Goal: Task Accomplishment & Management: Complete application form

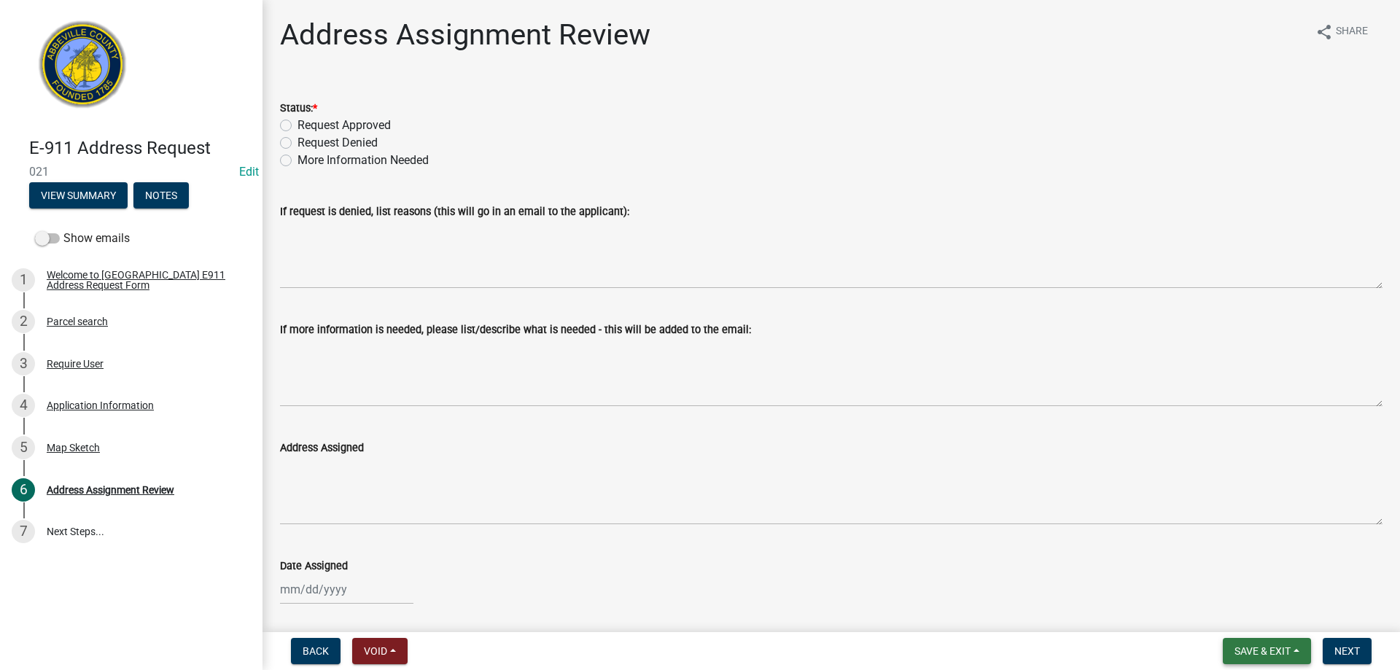
click at [1267, 651] on span "Save & Exit" at bounding box center [1263, 651] width 56 height 12
click at [1260, 618] on button "Save & Exit" at bounding box center [1252, 613] width 117 height 35
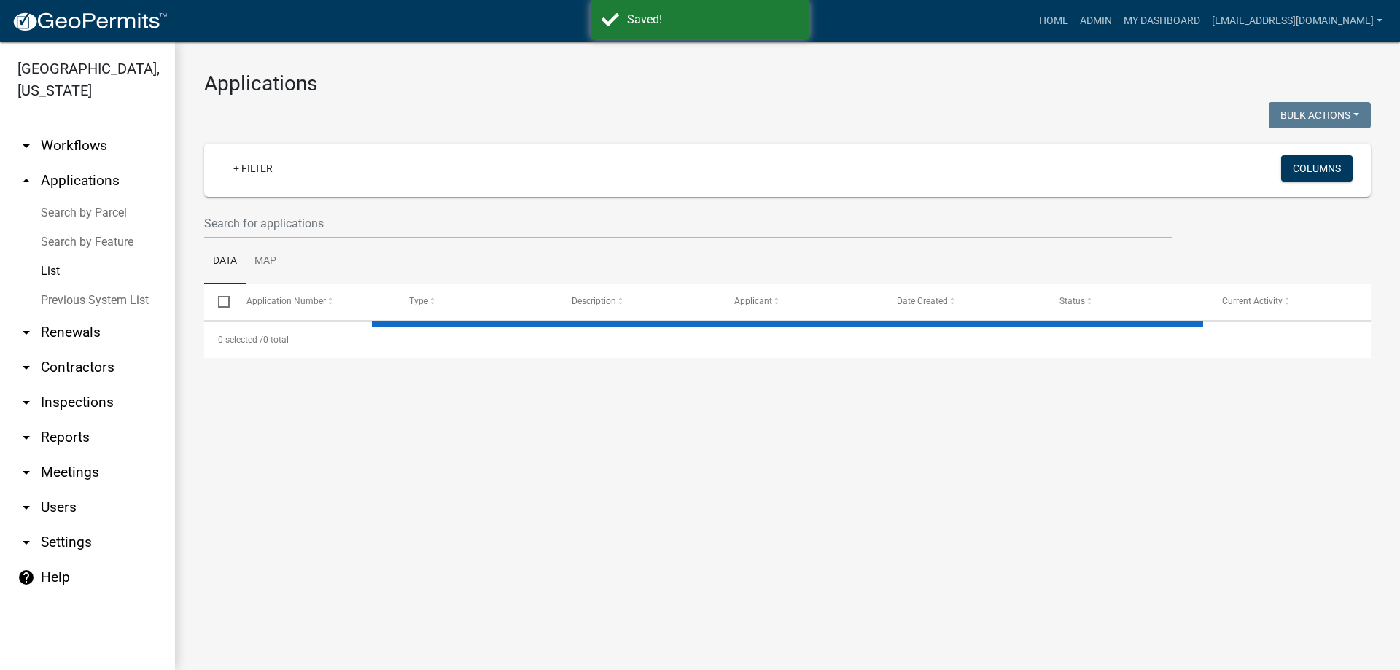
select select "3: 100"
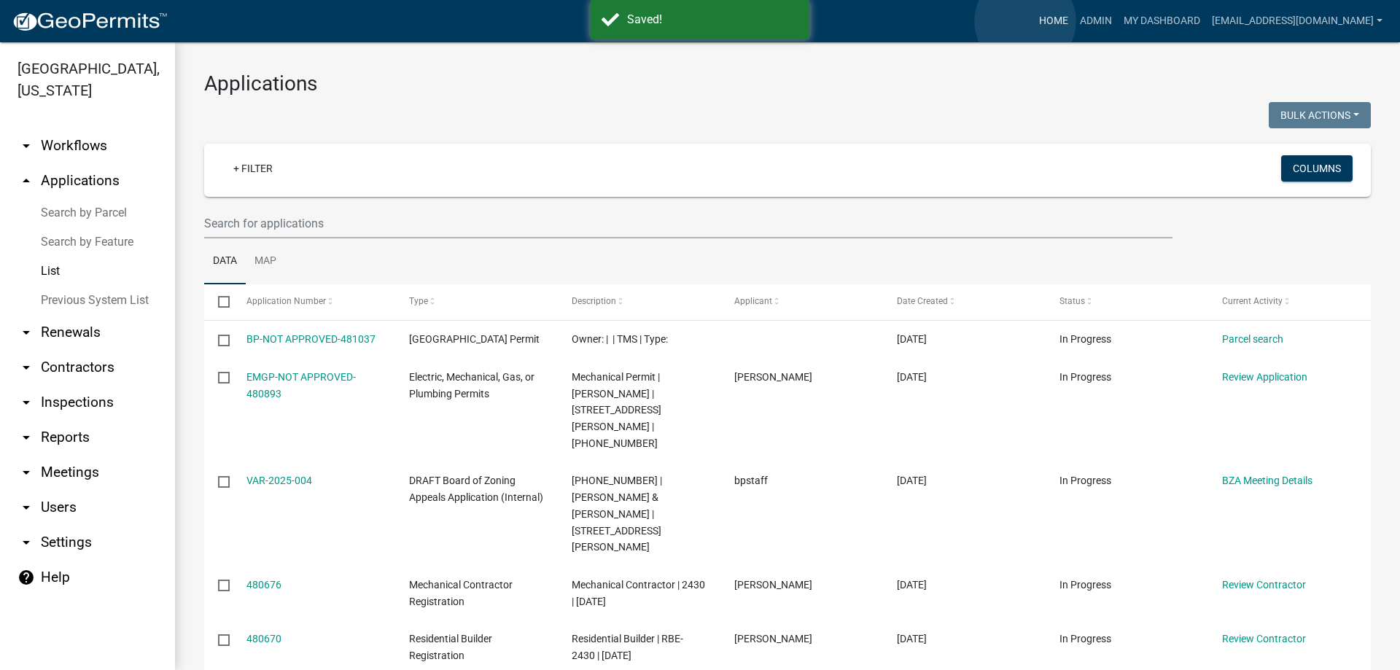
click at [1033, 21] on link "Home" at bounding box center [1053, 21] width 41 height 28
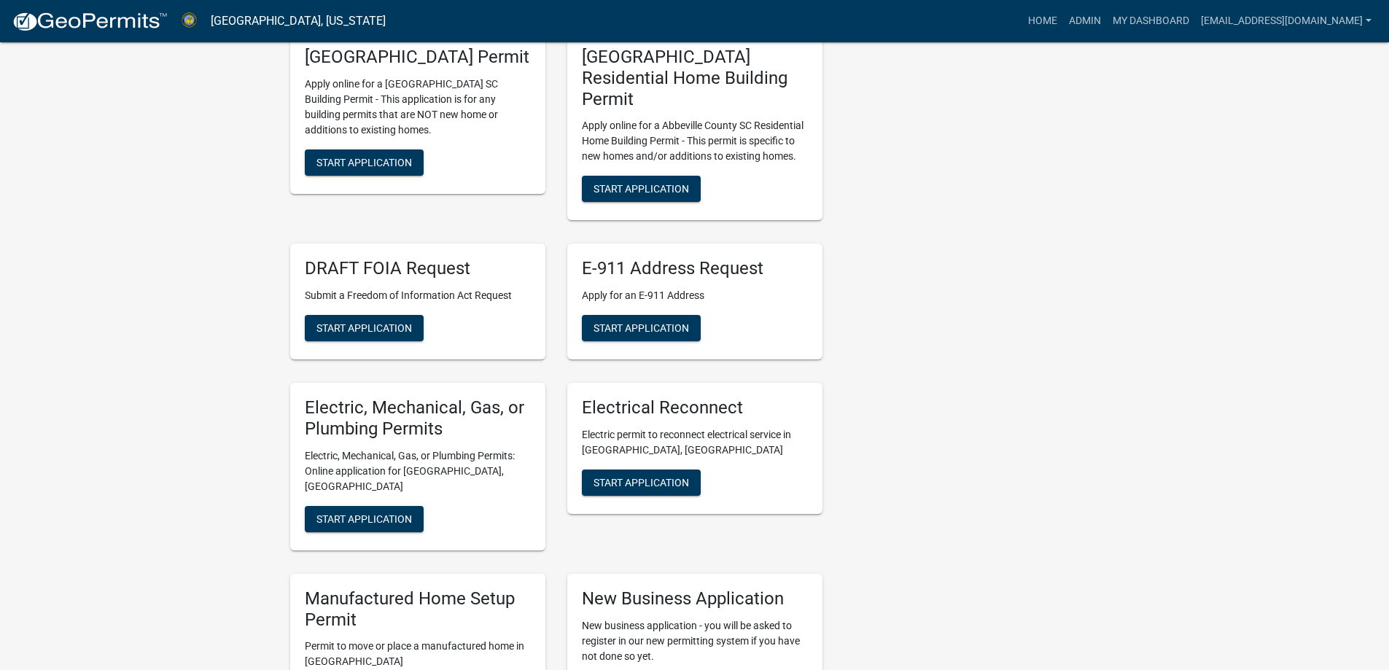
scroll to position [583, 0]
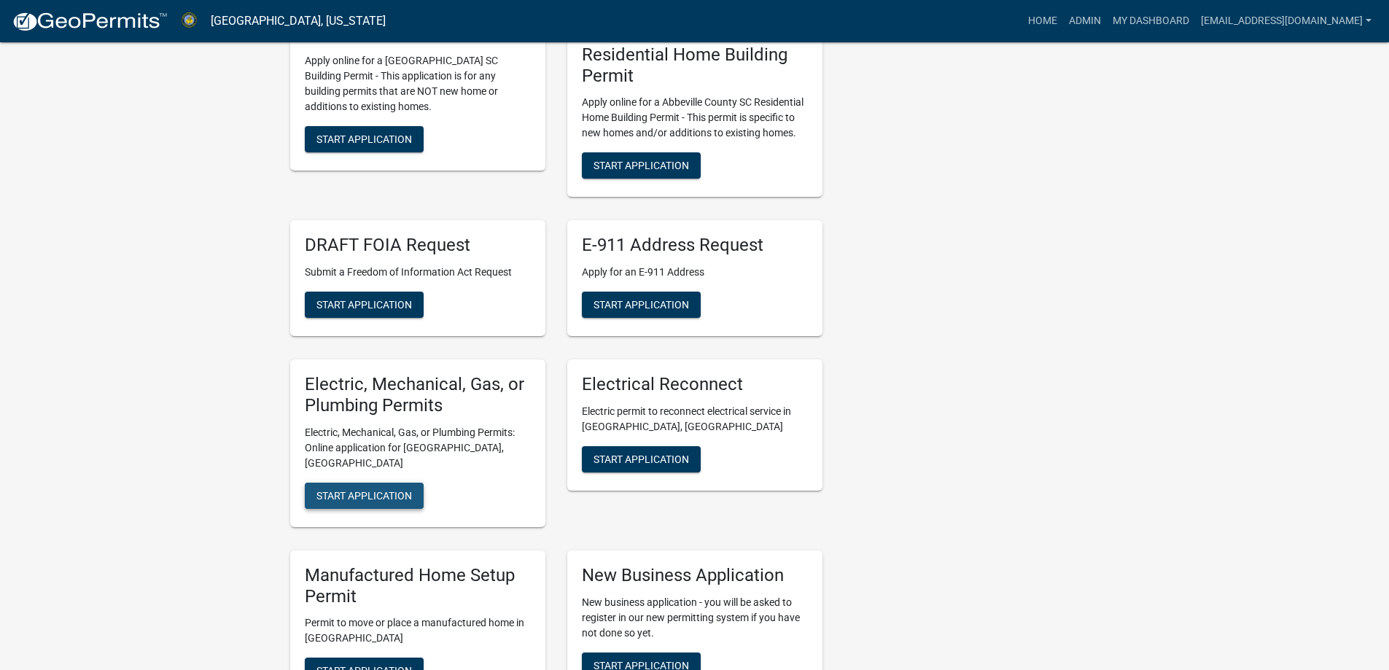
click at [323, 489] on span "Start Application" at bounding box center [364, 495] width 96 height 12
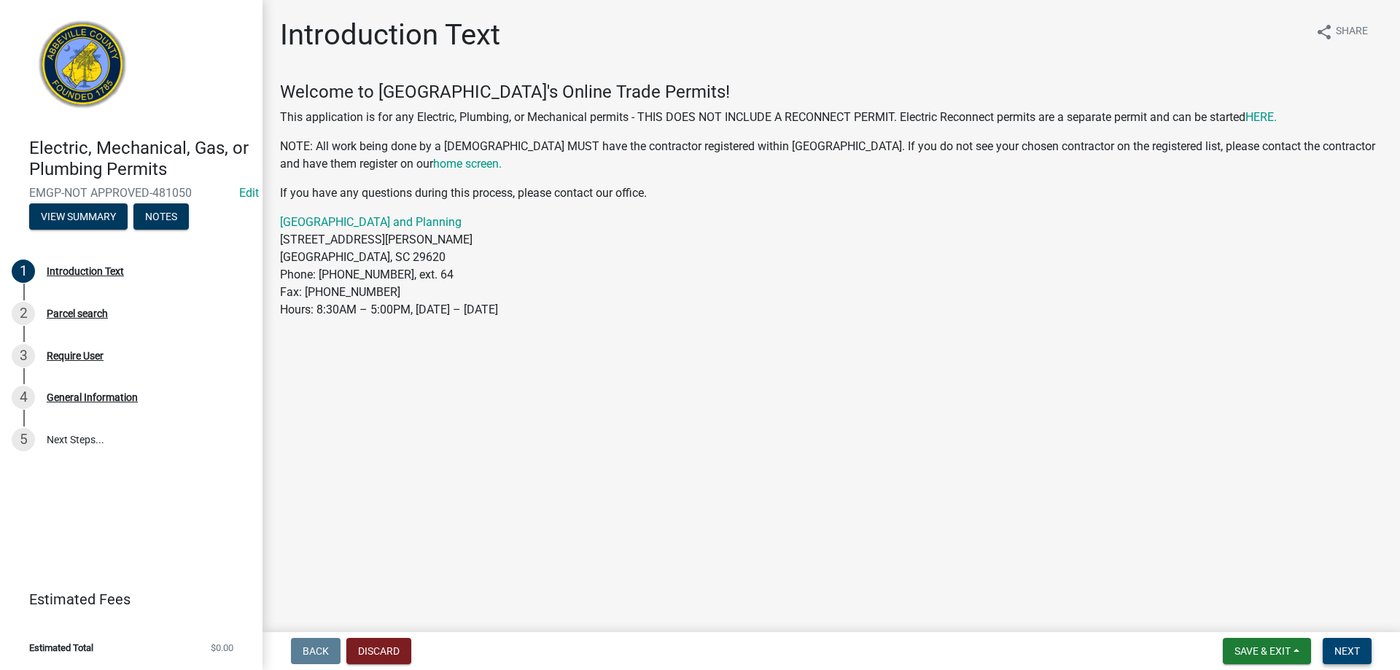
click at [1346, 649] on span "Next" at bounding box center [1347, 651] width 26 height 12
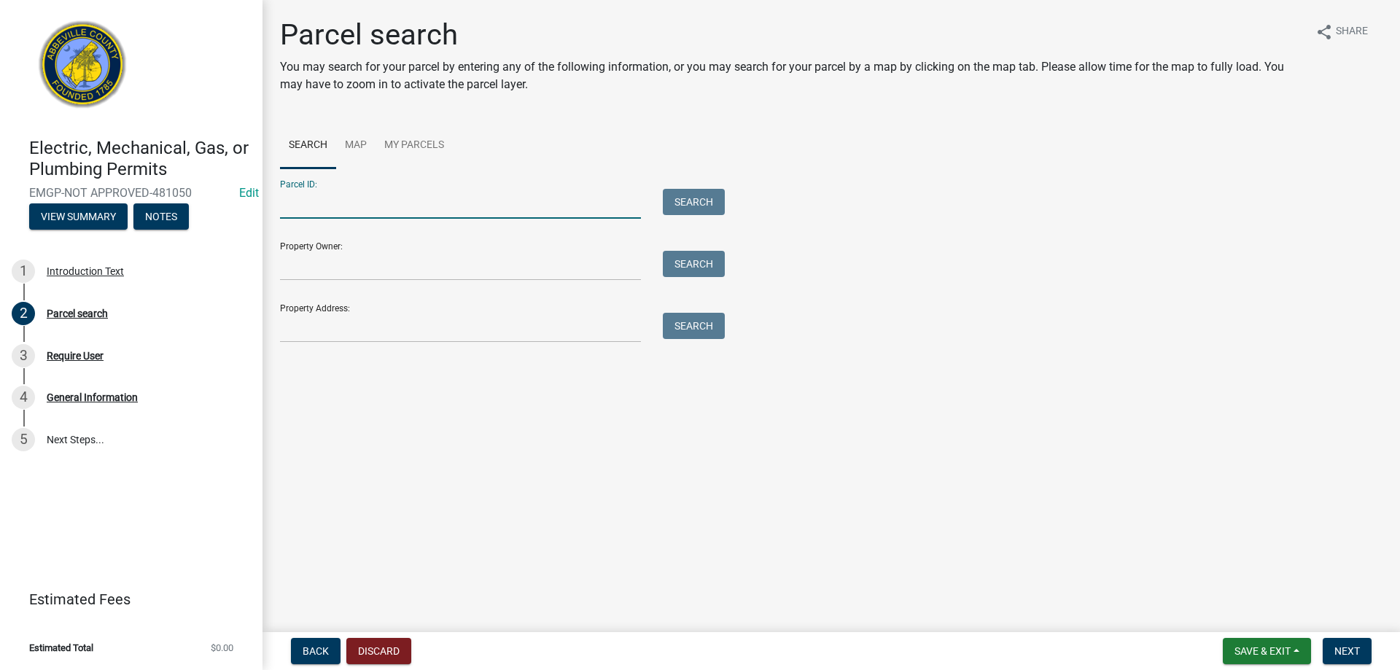
click at [312, 213] on input "Parcel ID:" at bounding box center [460, 204] width 361 height 30
type input "[PHONE_NUMBER]"
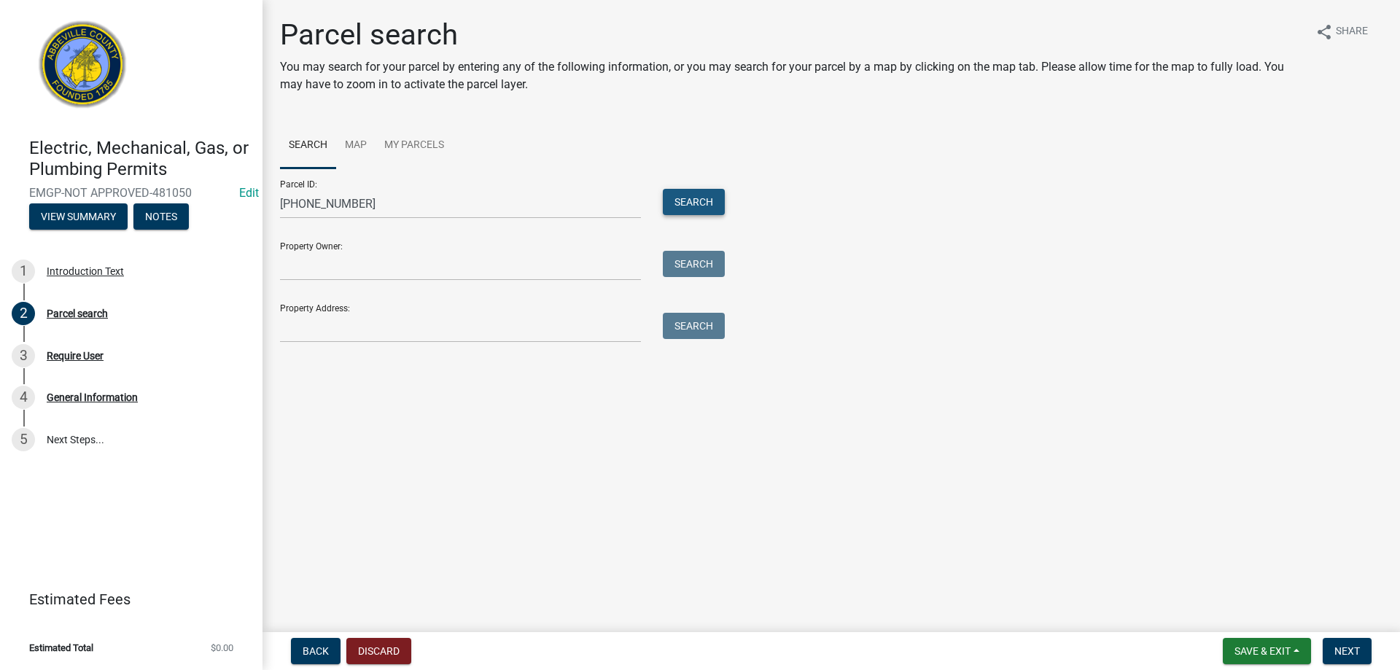
click at [690, 200] on button "Search" at bounding box center [694, 202] width 62 height 26
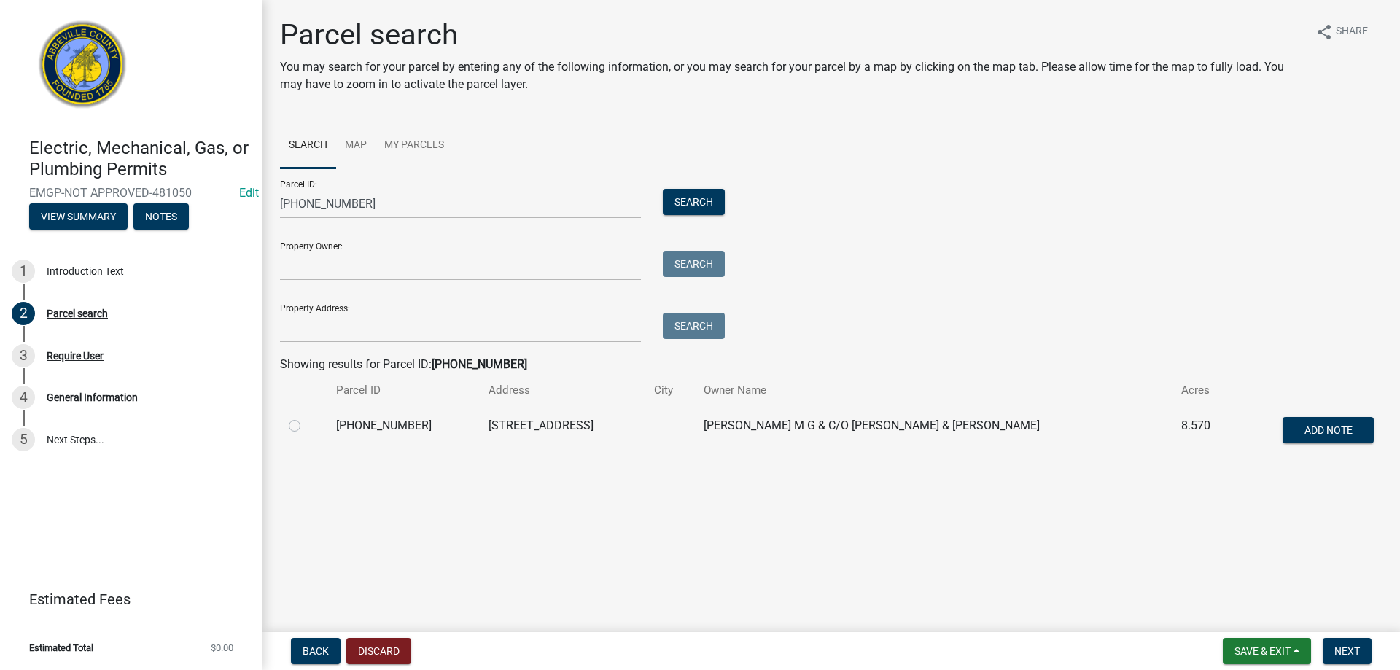
click at [288, 427] on td at bounding box center [303, 432] width 47 height 48
click at [306, 429] on div at bounding box center [304, 426] width 30 height 18
click at [306, 417] on label at bounding box center [306, 417] width 0 height 0
click at [306, 427] on input "radio" at bounding box center [310, 421] width 9 height 9
radio input "true"
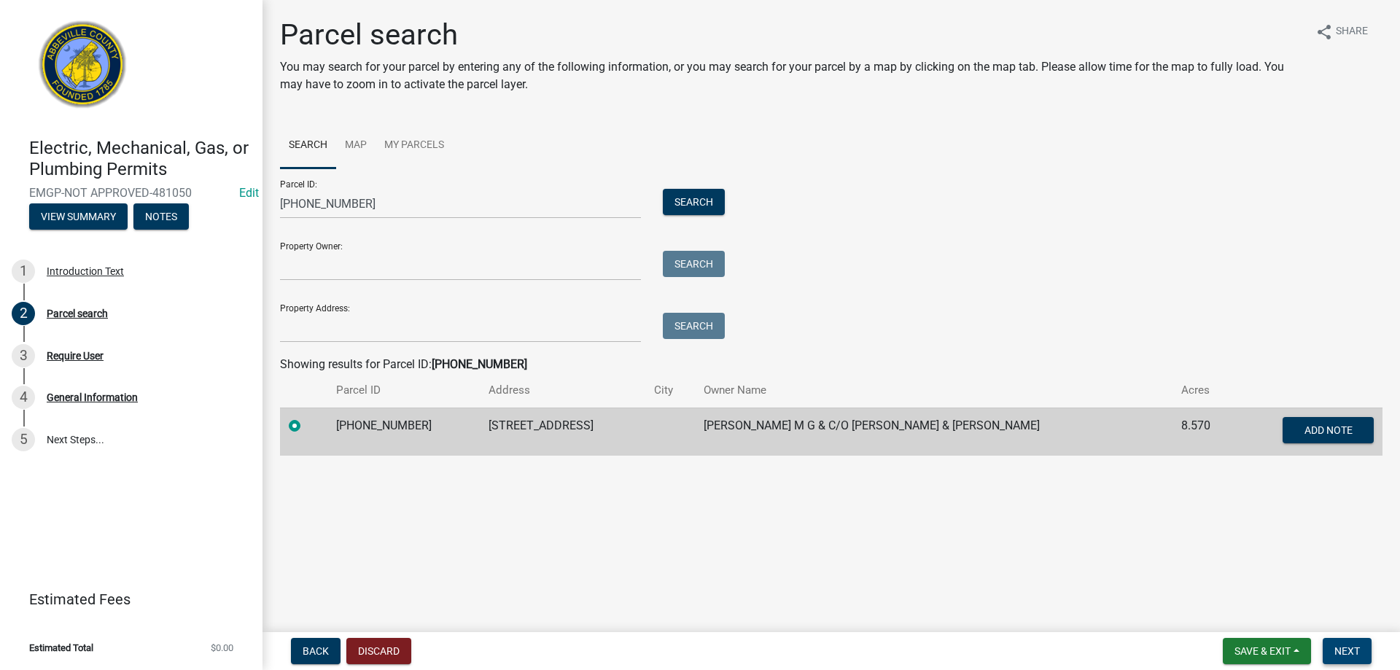
click at [1341, 656] on span "Next" at bounding box center [1347, 651] width 26 height 12
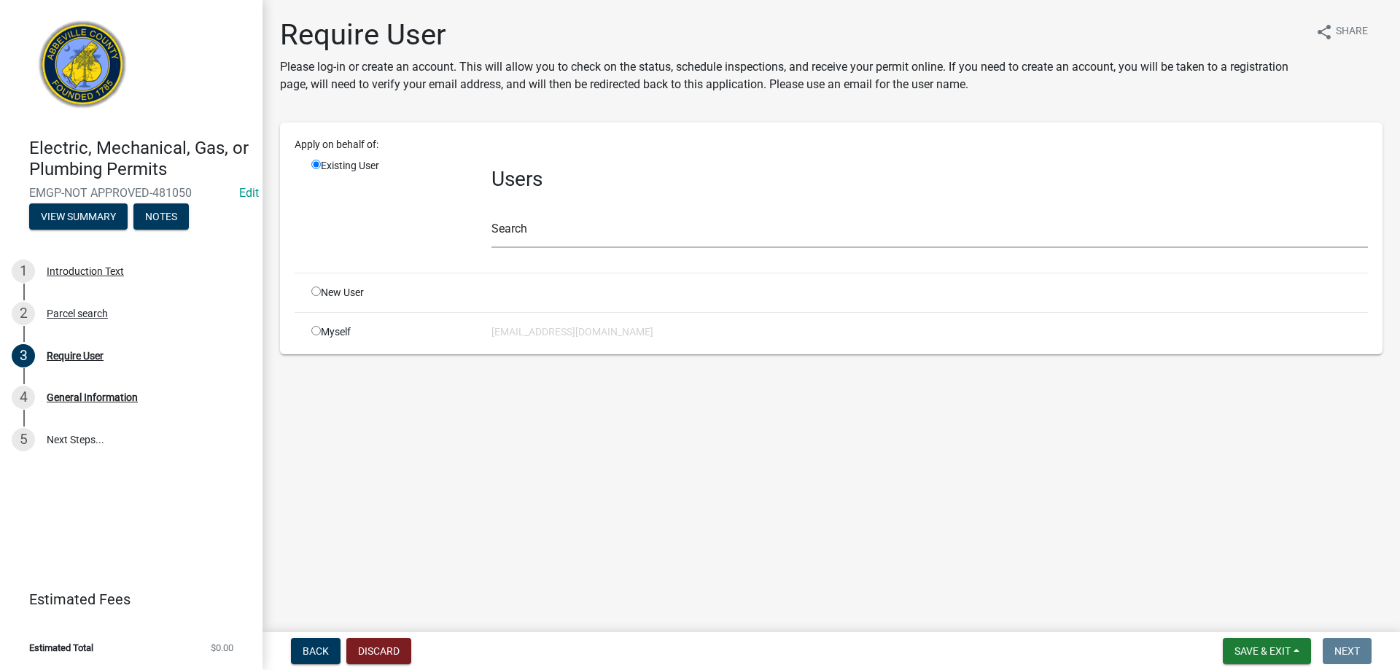
click at [315, 332] on input "radio" at bounding box center [315, 330] width 9 height 9
radio input "true"
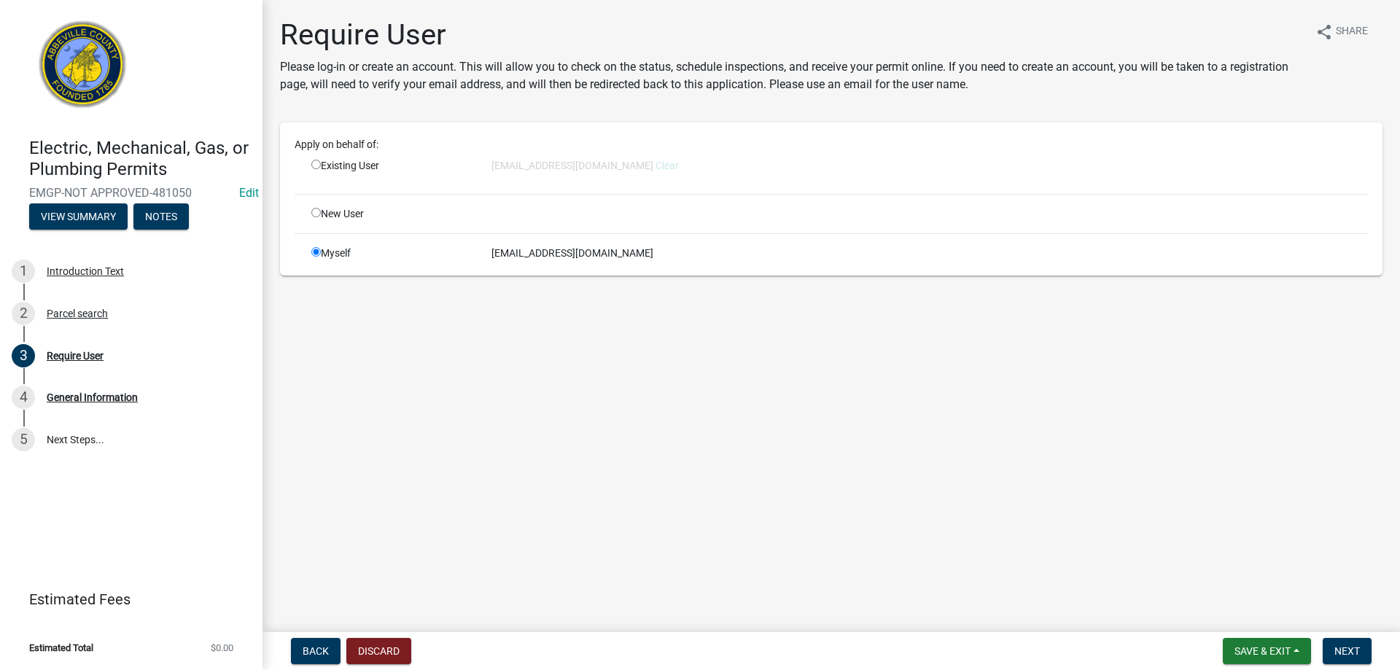
click at [309, 164] on div "Existing User" at bounding box center [390, 170] width 180 height 24
click at [313, 166] on input "radio" at bounding box center [315, 164] width 9 height 9
radio input "true"
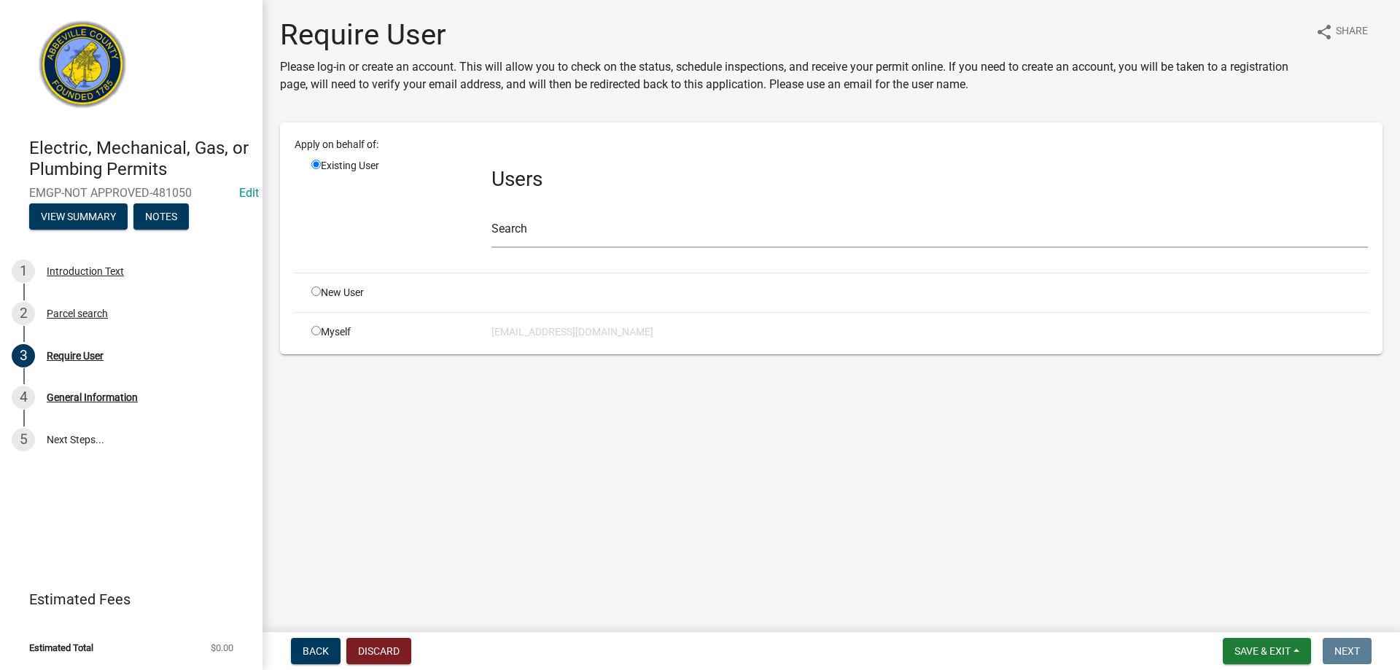
click at [306, 333] on div "Myself" at bounding box center [390, 332] width 180 height 15
click at [317, 332] on input "radio" at bounding box center [315, 330] width 9 height 9
radio input "true"
radio input "false"
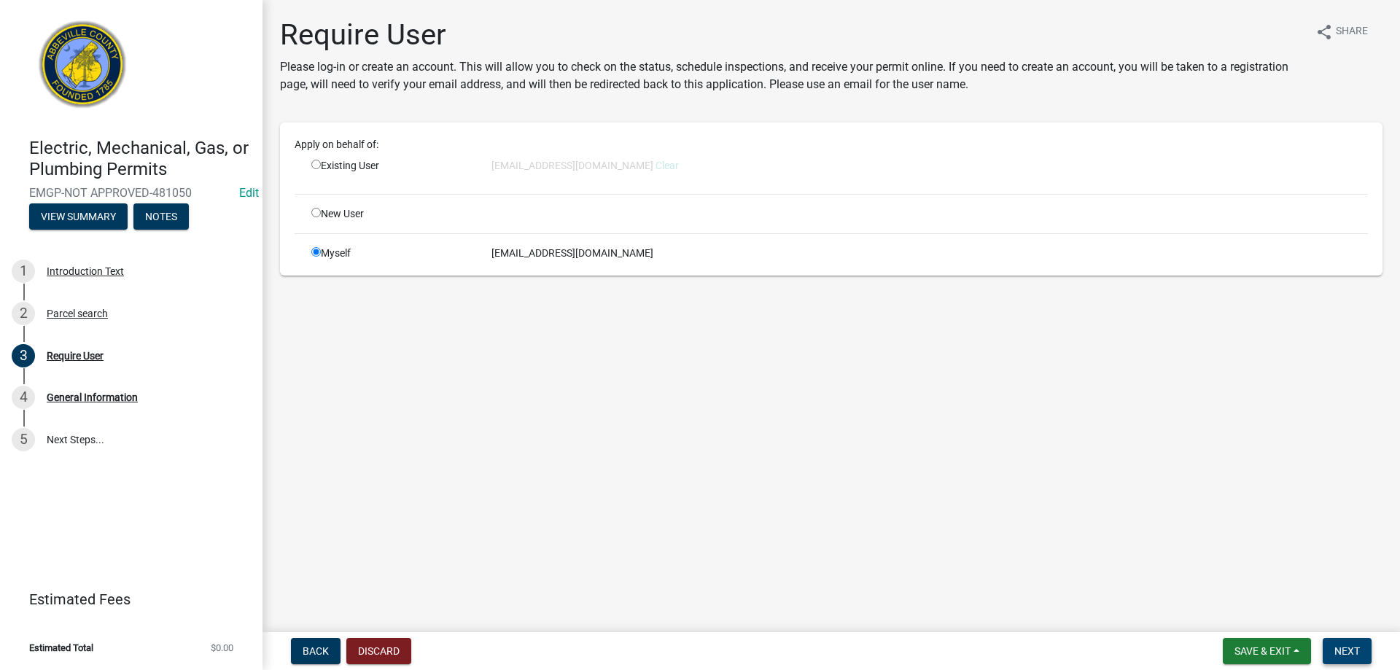
click at [1348, 648] on span "Next" at bounding box center [1347, 651] width 26 height 12
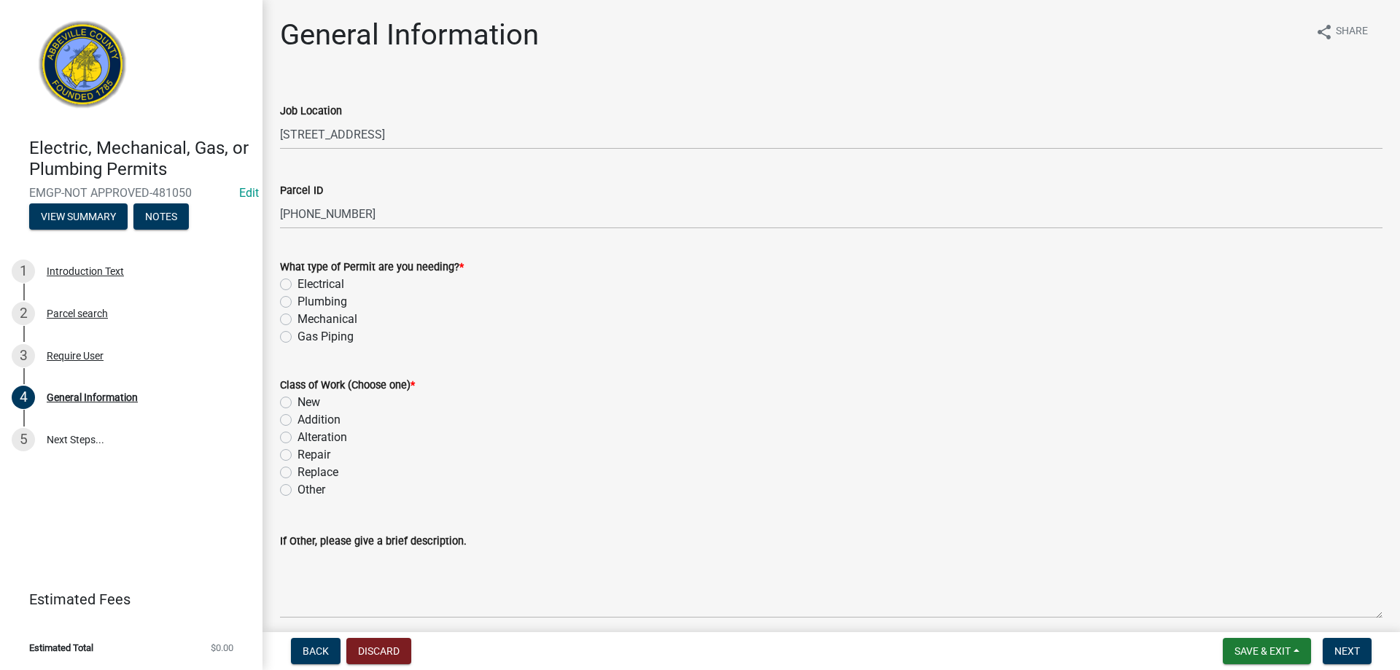
click at [278, 284] on div "What type of Permit are you needing? * Electrical Plumbing Mechanical Gas Piping" at bounding box center [831, 293] width 1124 height 105
click at [298, 286] on label "Electrical" at bounding box center [321, 285] width 47 height 18
click at [298, 285] on input "Electrical" at bounding box center [302, 280] width 9 height 9
radio input "true"
click at [298, 489] on label "Other" at bounding box center [312, 490] width 28 height 18
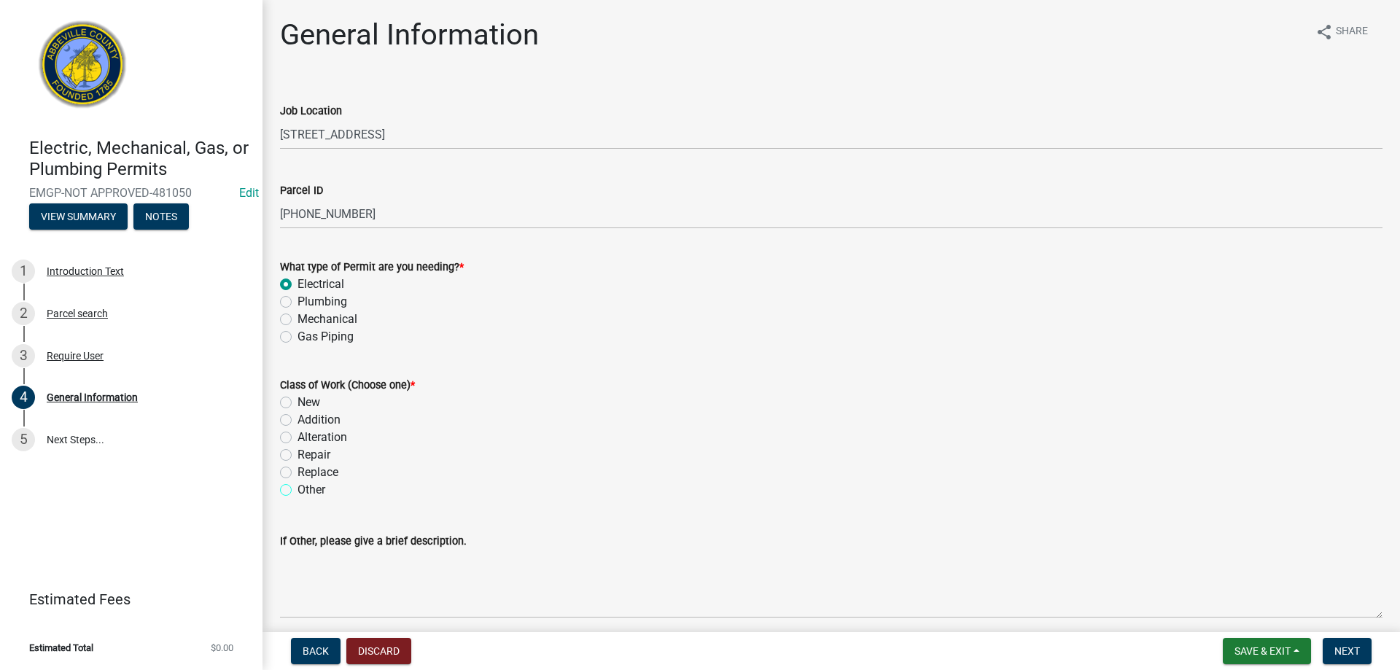
click at [298, 489] on input "Other" at bounding box center [302, 485] width 9 height 9
radio input "true"
click at [279, 471] on div "Class of Work (Choose one) * New Addition Alteration Repair Replace Other" at bounding box center [831, 429] width 1124 height 140
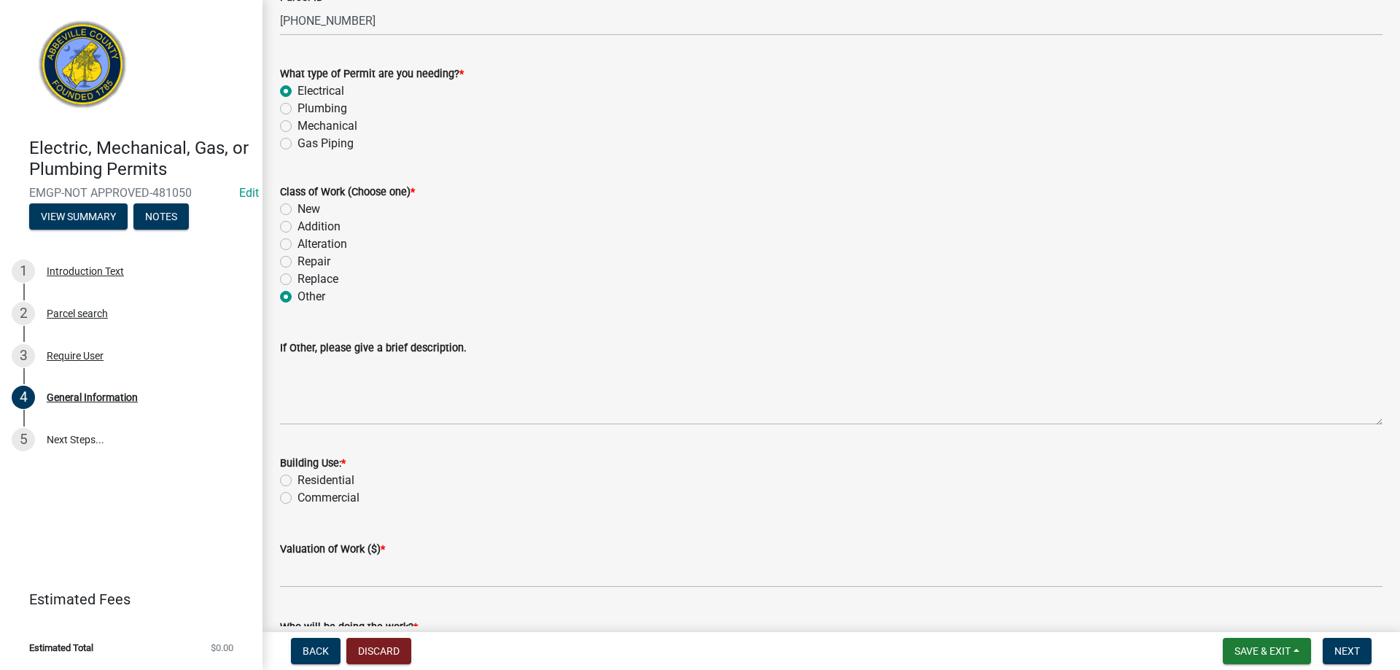
scroll to position [292, 0]
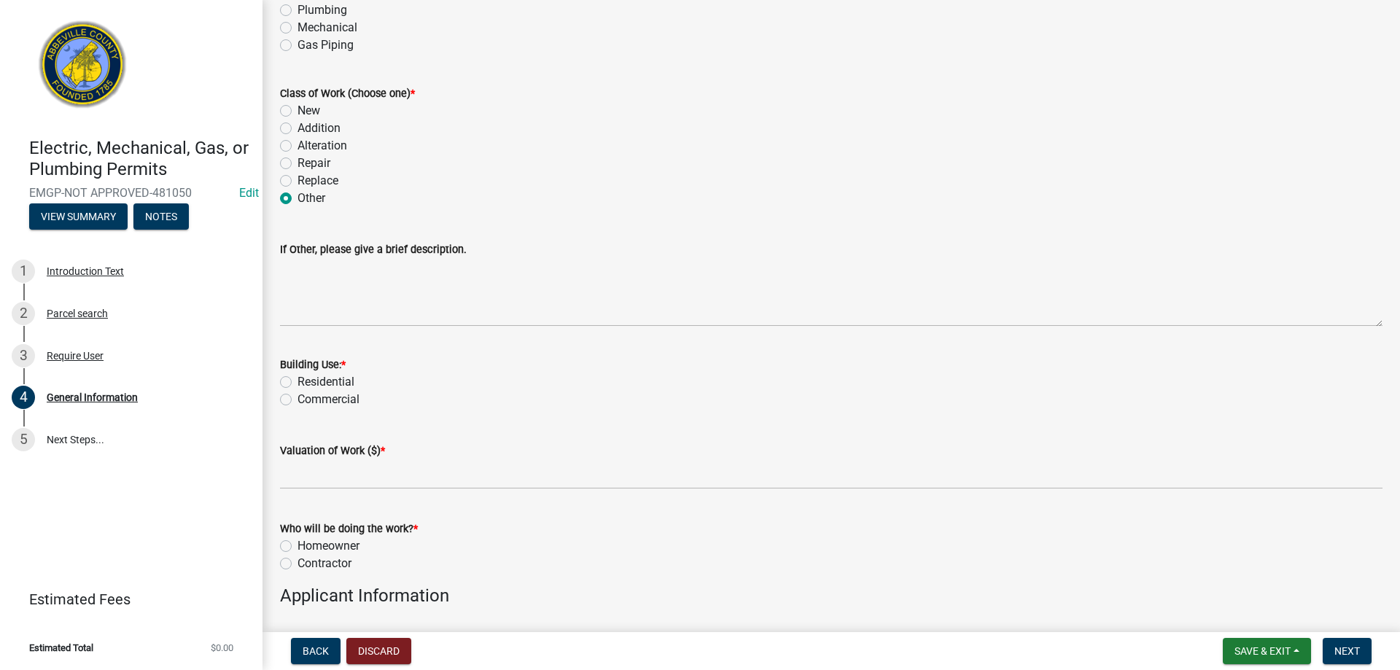
click at [280, 382] on div "Building Use: * Residential Commercial" at bounding box center [831, 373] width 1124 height 70
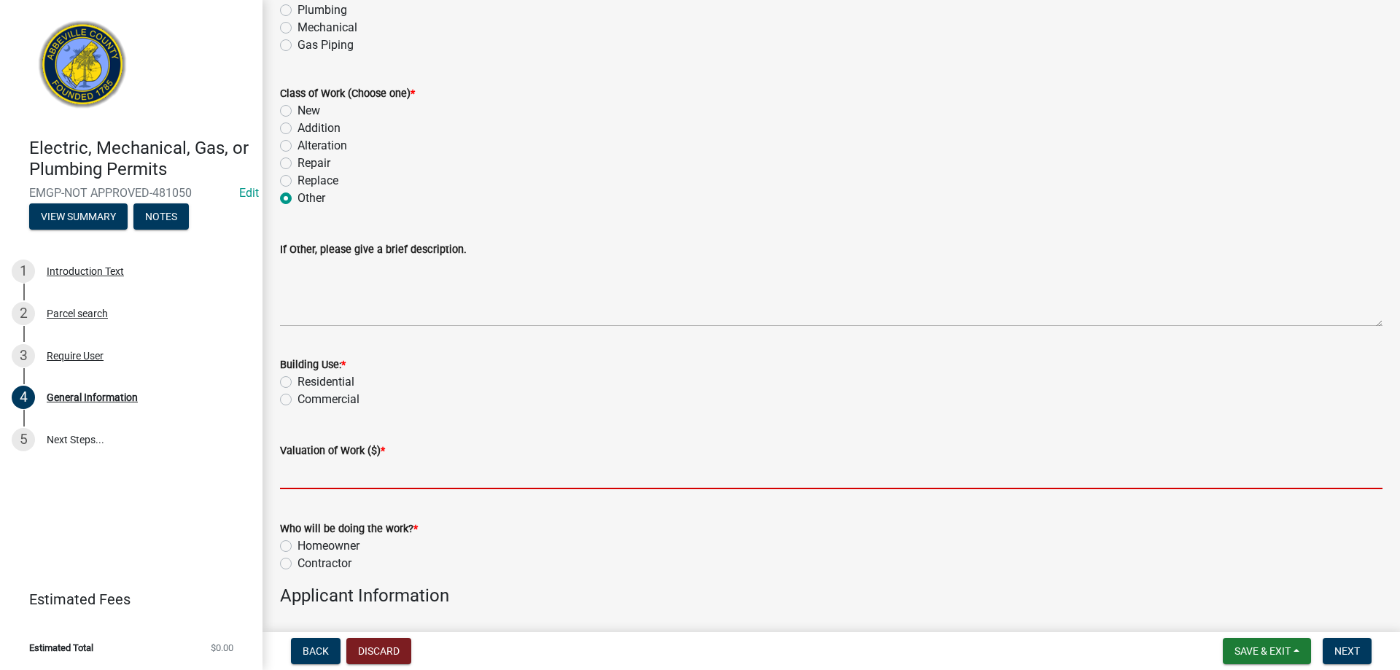
click at [300, 470] on input "text" at bounding box center [831, 474] width 1103 height 30
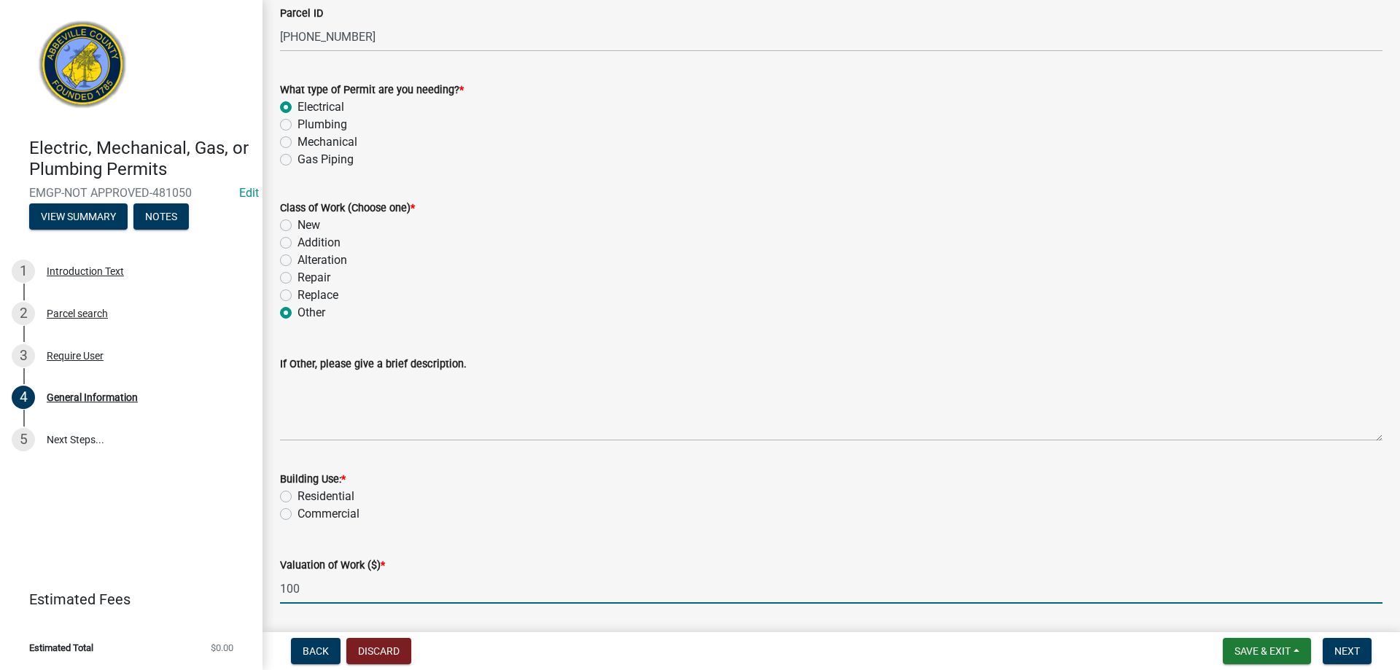
scroll to position [146, 0]
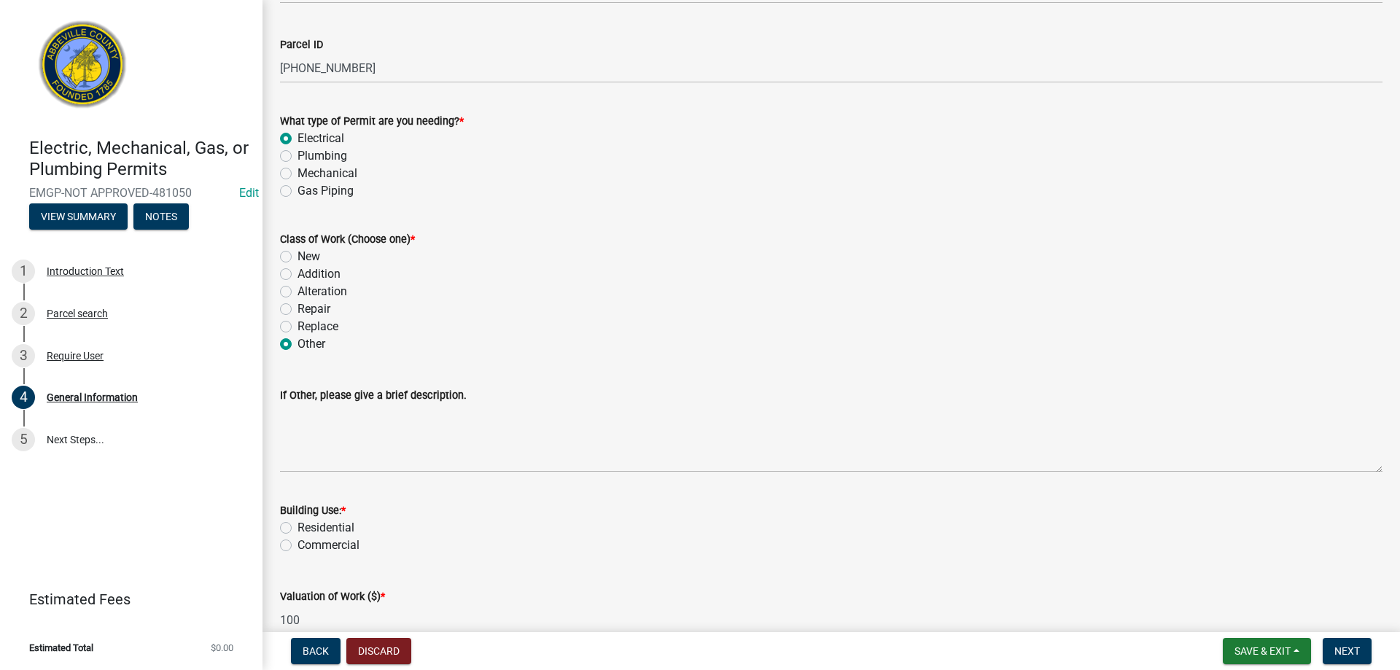
type input "100"
click at [298, 254] on label "New" at bounding box center [309, 257] width 23 height 18
click at [298, 254] on input "New" at bounding box center [302, 252] width 9 height 9
radio input "true"
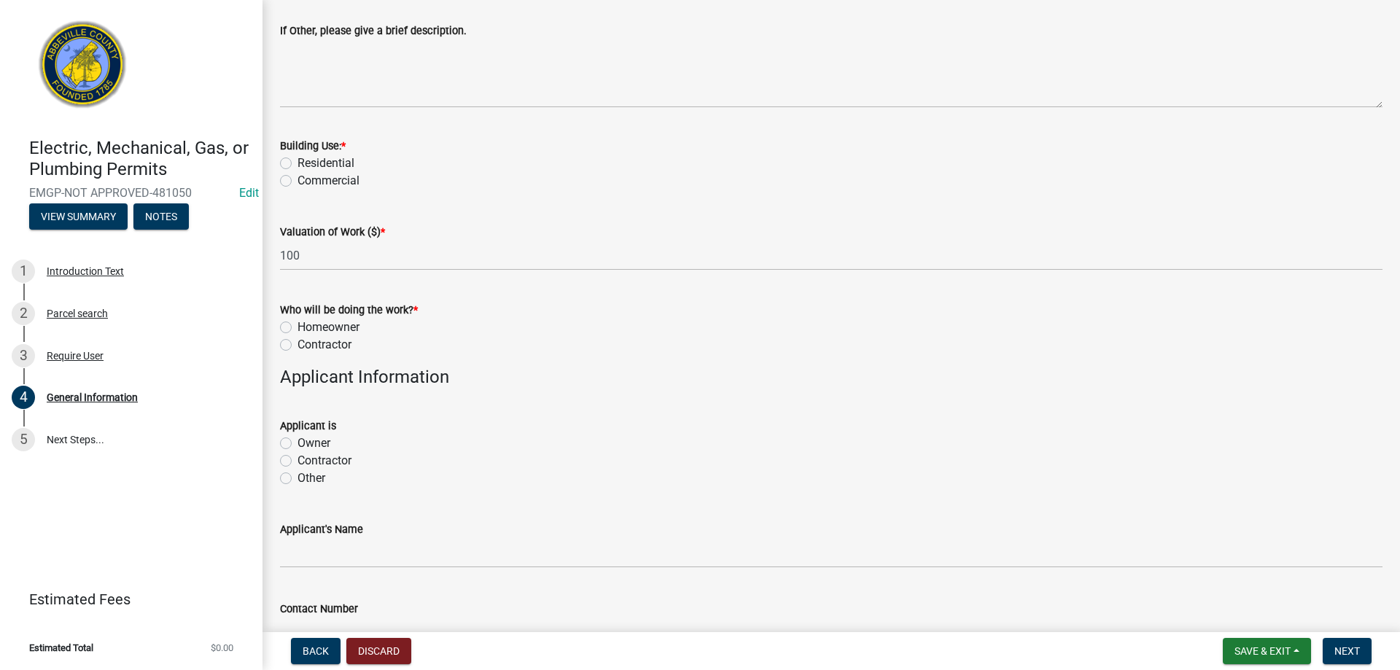
click at [276, 325] on div "Who will be doing the work? * Homeowner [DEMOGRAPHIC_DATA]" at bounding box center [831, 319] width 1124 height 70
click at [298, 331] on label "Homeowner" at bounding box center [329, 328] width 62 height 18
click at [298, 328] on input "Homeowner" at bounding box center [302, 323] width 9 height 9
radio input "true"
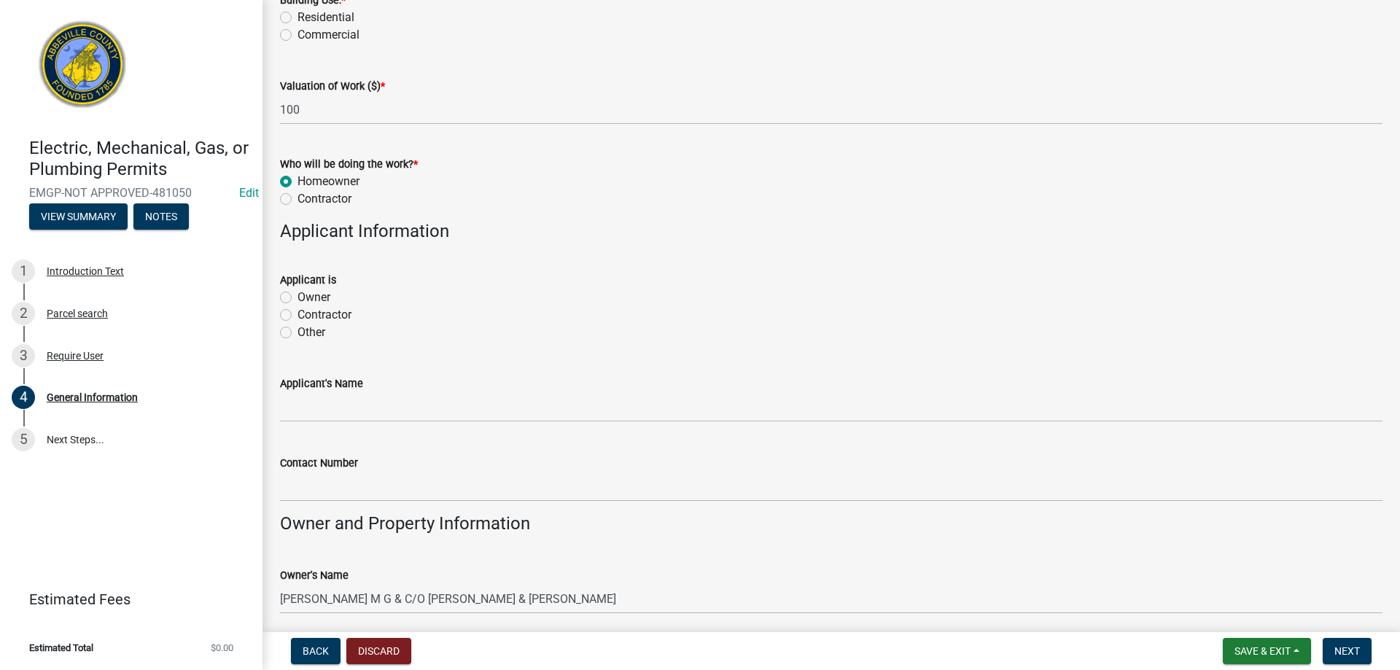
scroll to position [729, 0]
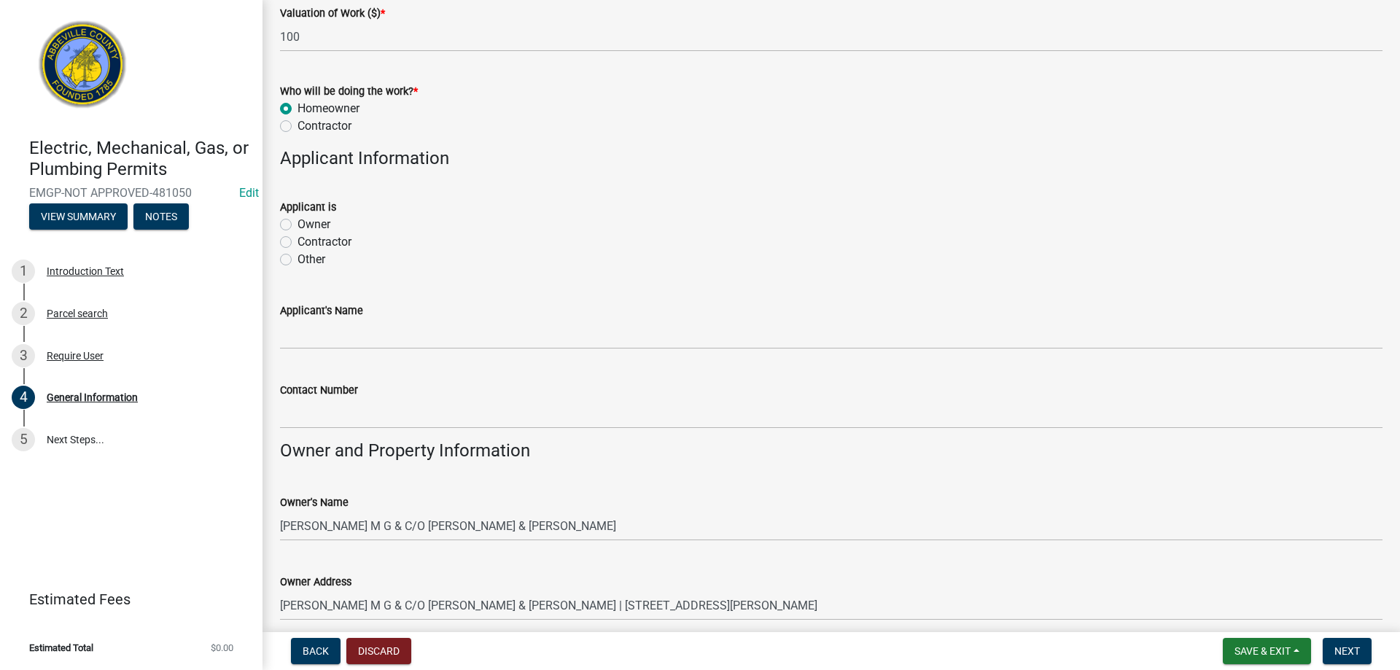
click at [298, 221] on label "Owner" at bounding box center [314, 225] width 33 height 18
click at [298, 221] on input "Owner" at bounding box center [302, 220] width 9 height 9
radio input "true"
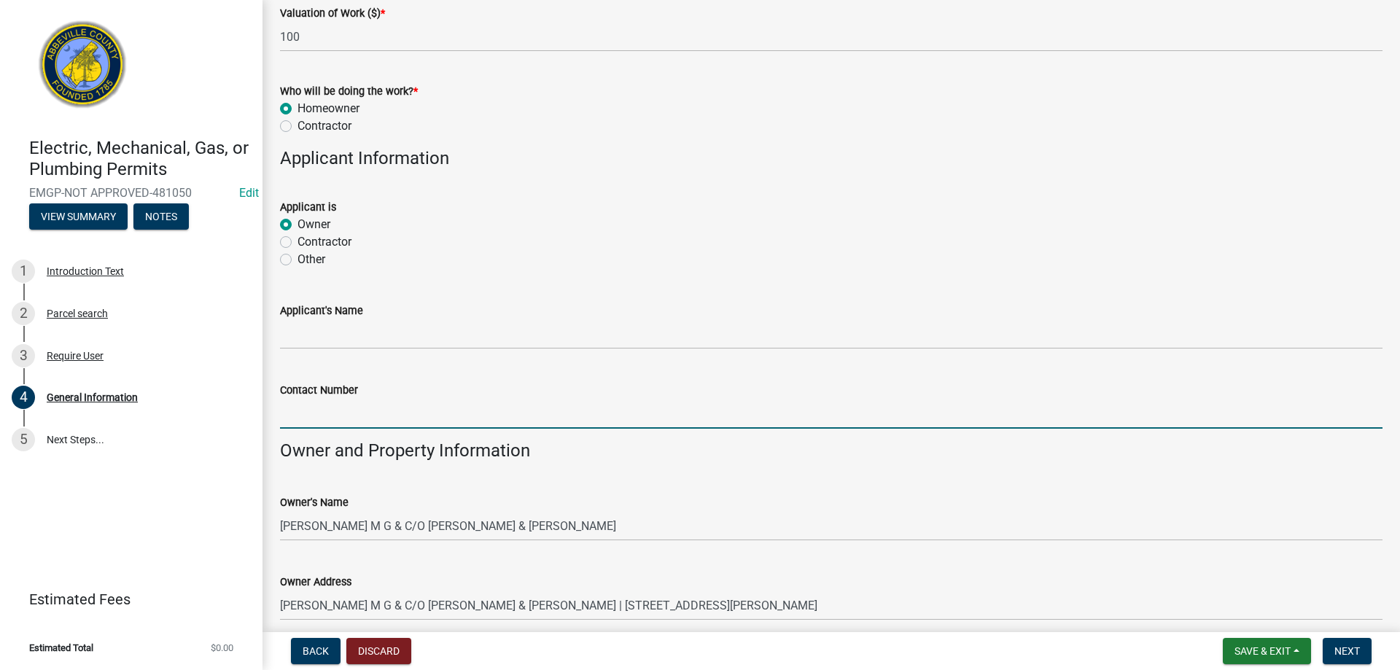
click at [360, 415] on input "Contact Number" at bounding box center [831, 414] width 1103 height 30
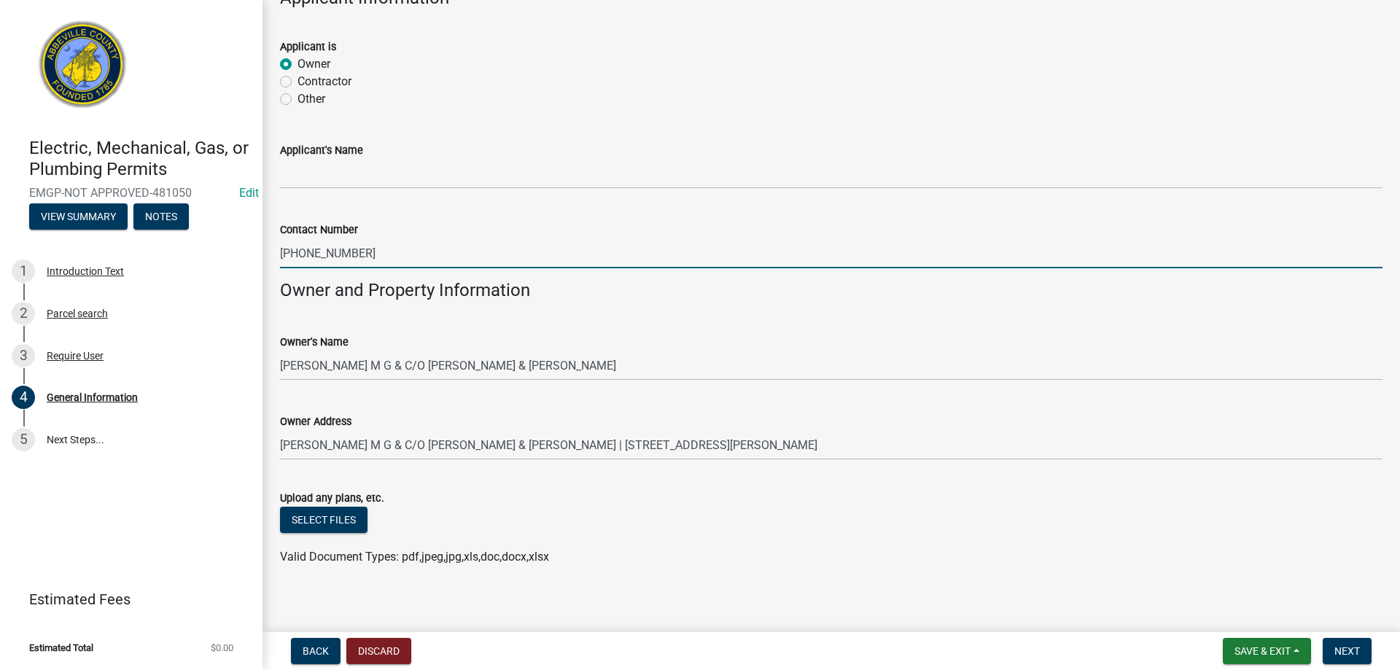
scroll to position [899, 0]
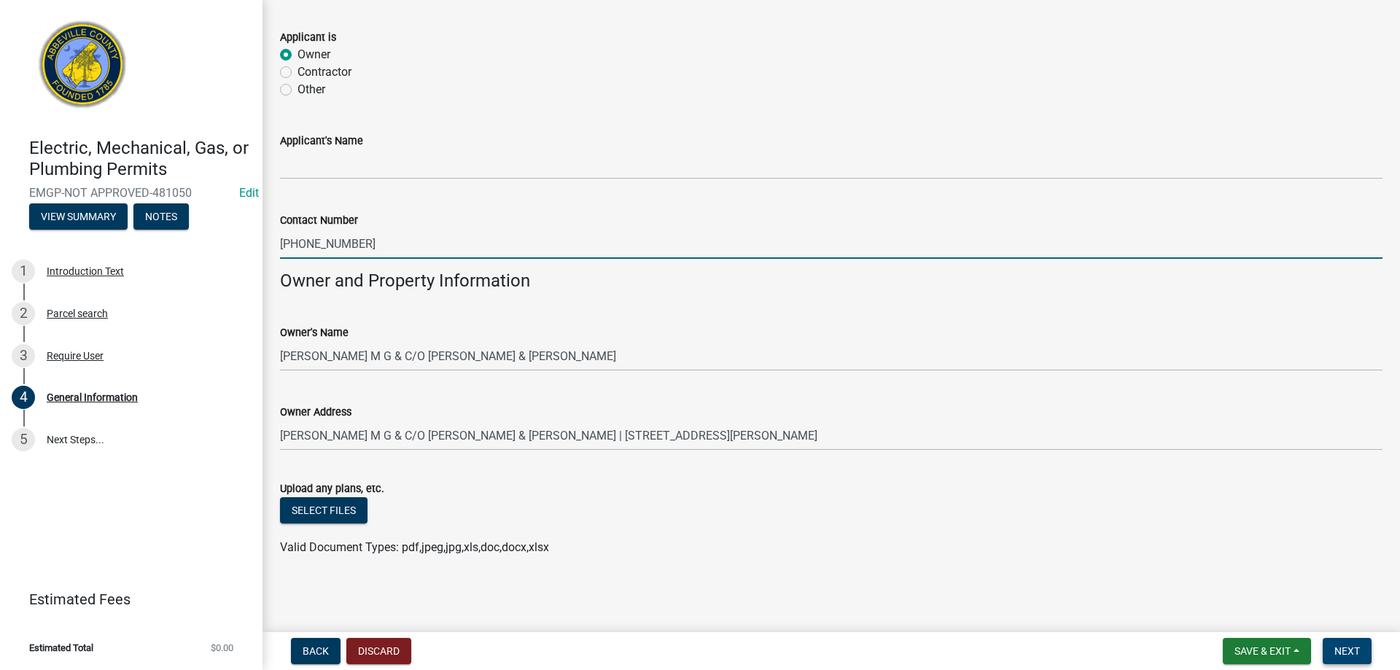
type input "[PHONE_NUMBER]"
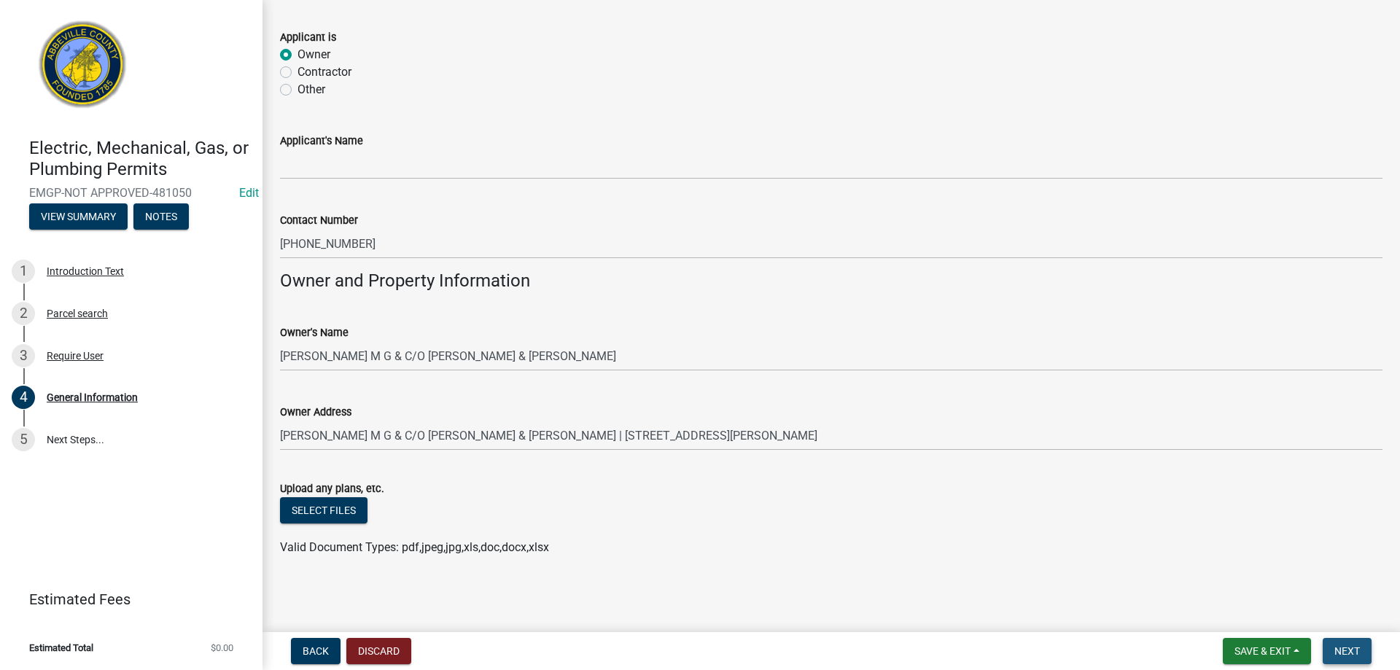
click at [1346, 655] on span "Next" at bounding box center [1347, 651] width 26 height 12
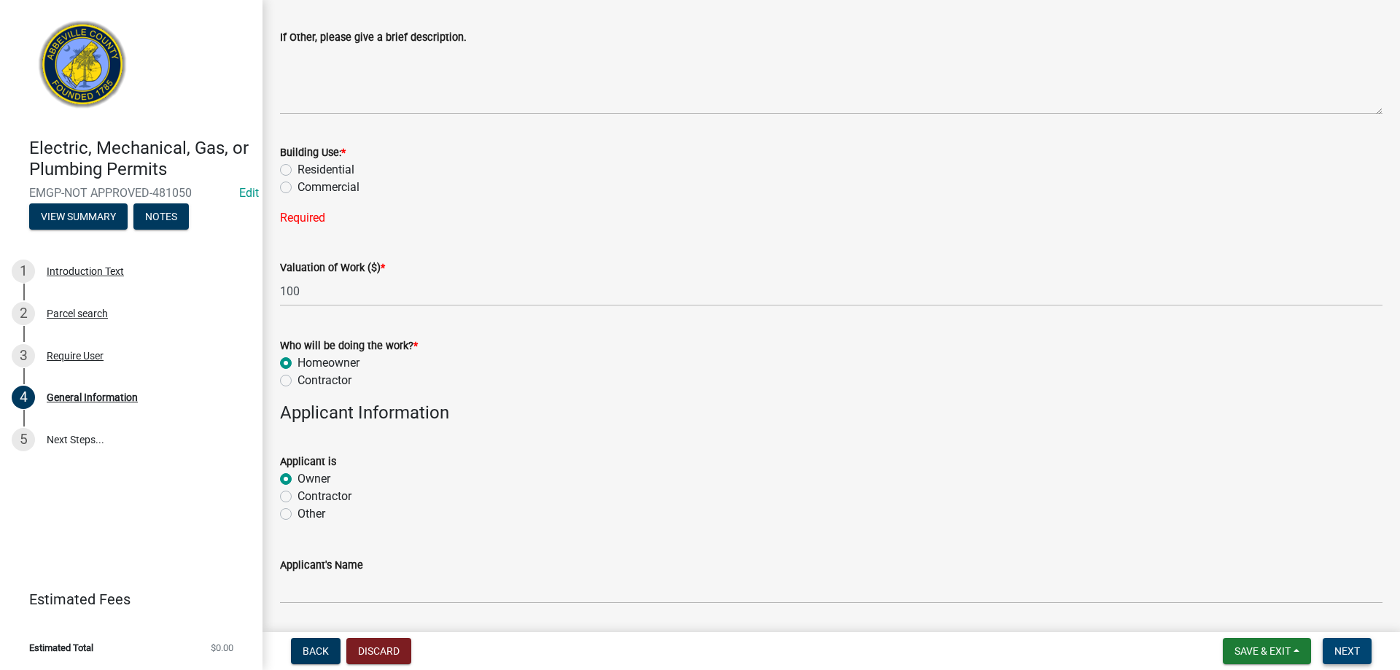
scroll to position [491, 0]
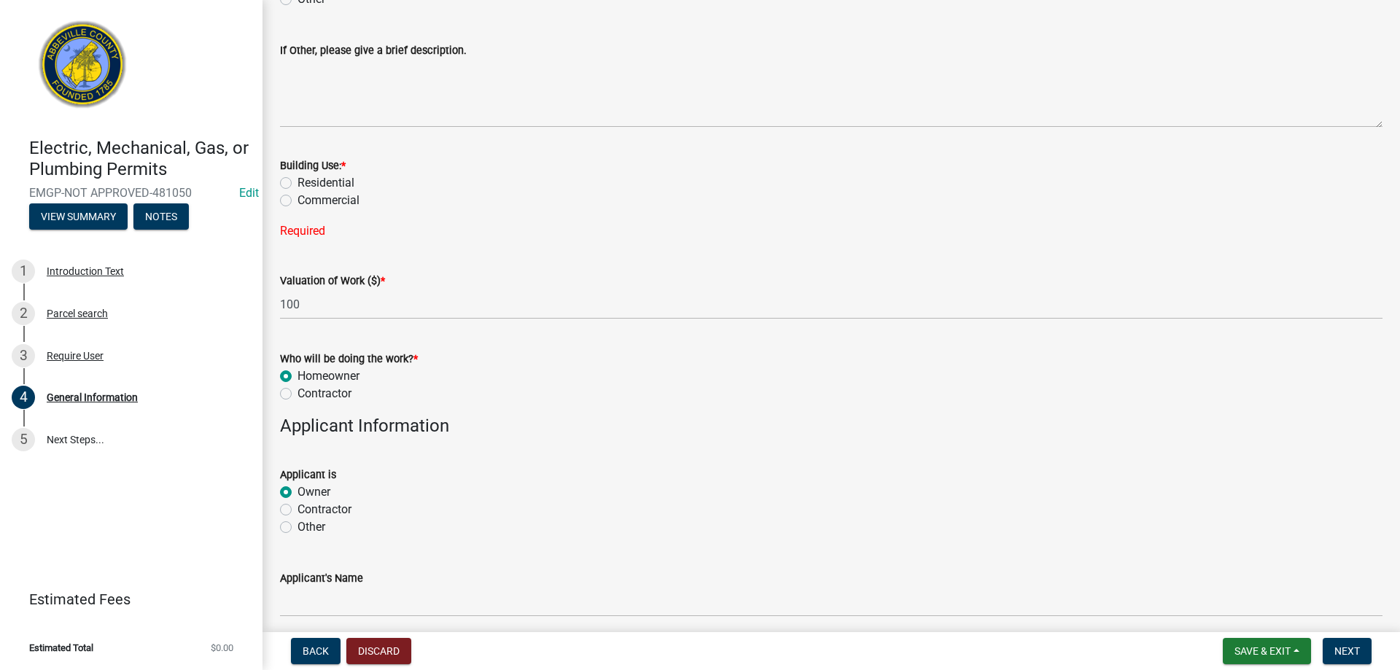
click at [298, 187] on label "Residential" at bounding box center [326, 183] width 57 height 18
click at [298, 184] on input "Residential" at bounding box center [302, 178] width 9 height 9
radio input "true"
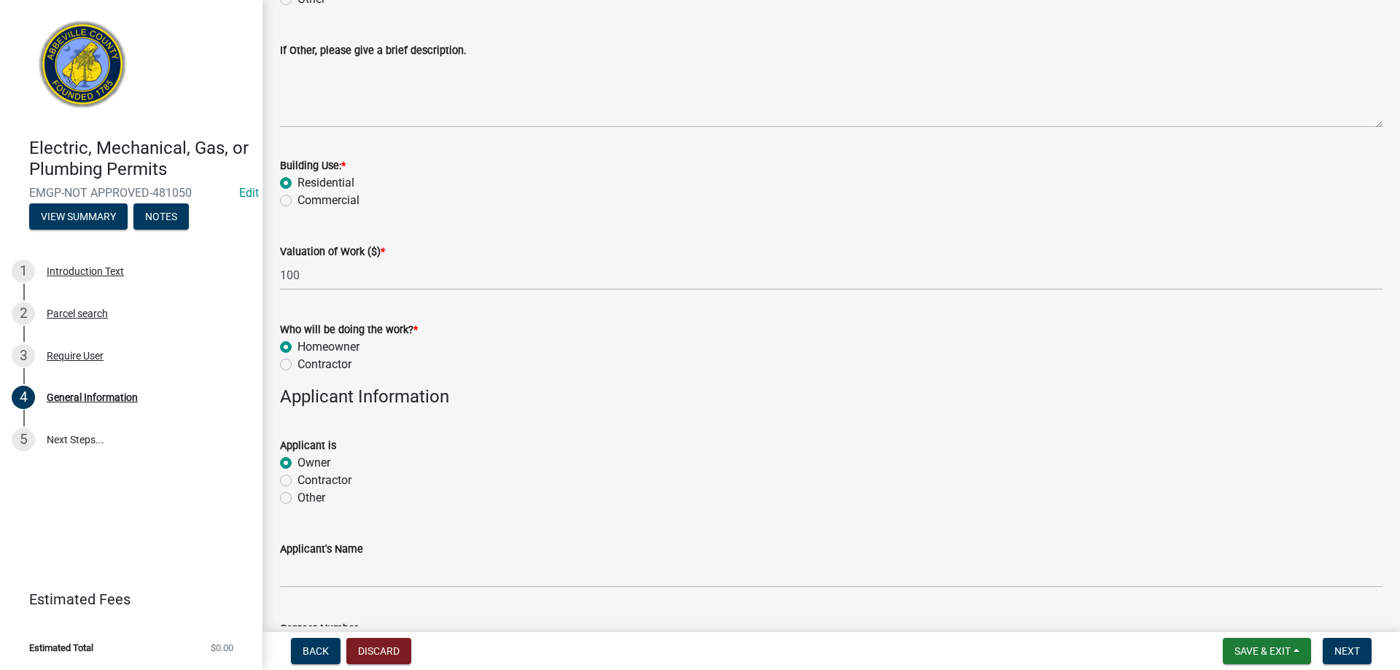
click at [1311, 648] on form "Save & Exit Save Save & Exit Next" at bounding box center [1297, 651] width 160 height 26
drag, startPoint x: 1311, startPoint y: 648, endPoint x: 1340, endPoint y: 649, distance: 29.2
click at [1340, 649] on form "Save & Exit Save Save & Exit Next" at bounding box center [1297, 651] width 160 height 26
click at [1340, 649] on span "Next" at bounding box center [1347, 651] width 26 height 12
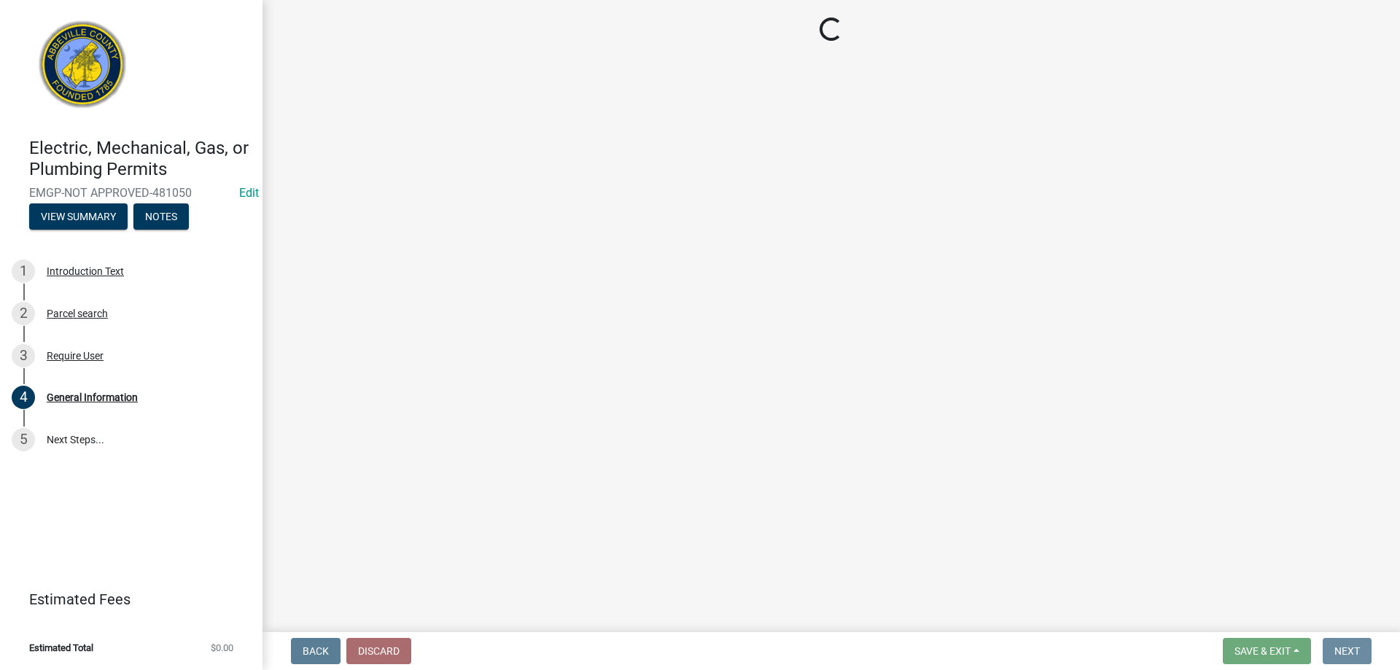
scroll to position [0, 0]
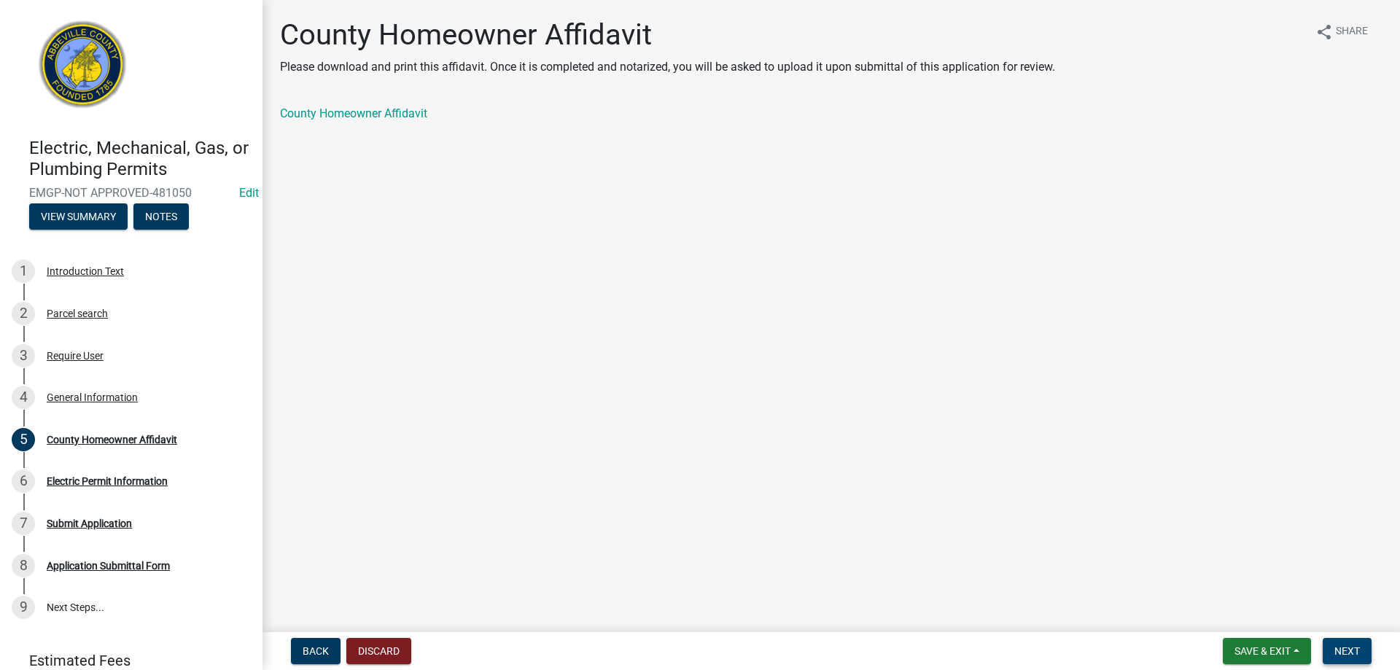
click at [1345, 651] on span "Next" at bounding box center [1347, 651] width 26 height 12
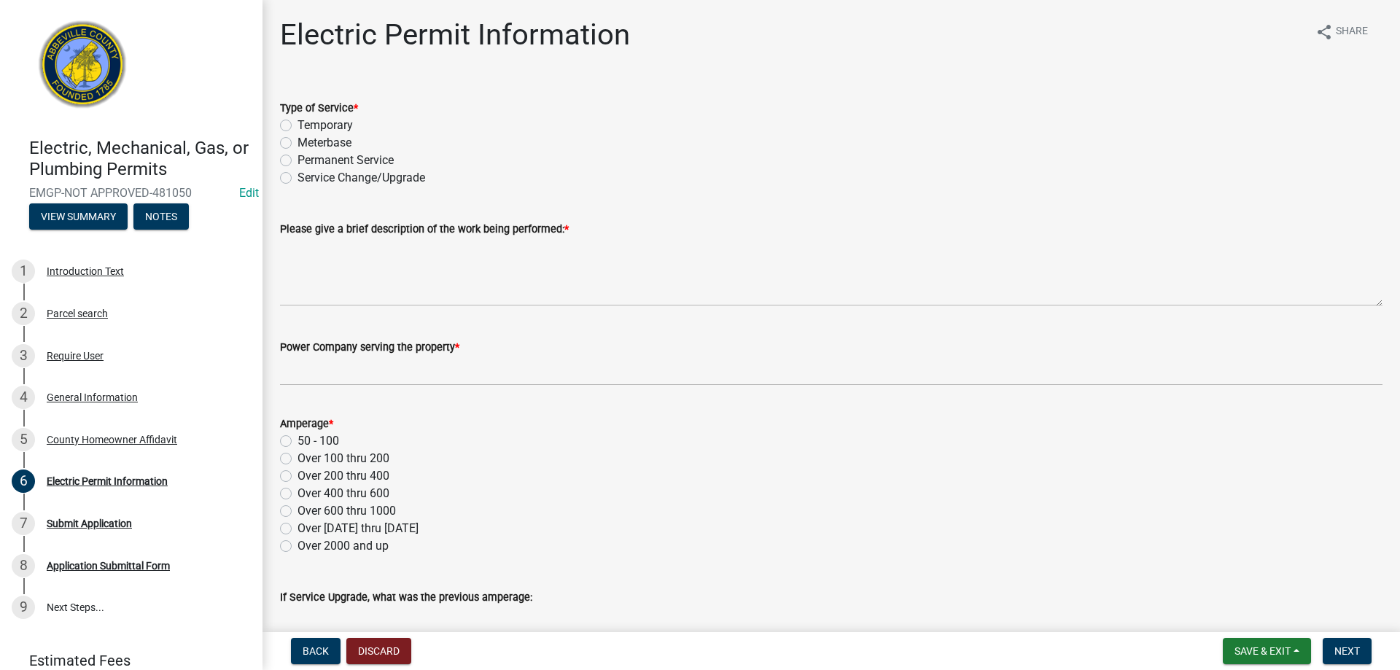
click at [298, 125] on label "Temporary" at bounding box center [325, 126] width 55 height 18
click at [298, 125] on input "Temporary" at bounding box center [302, 121] width 9 height 9
radio input "true"
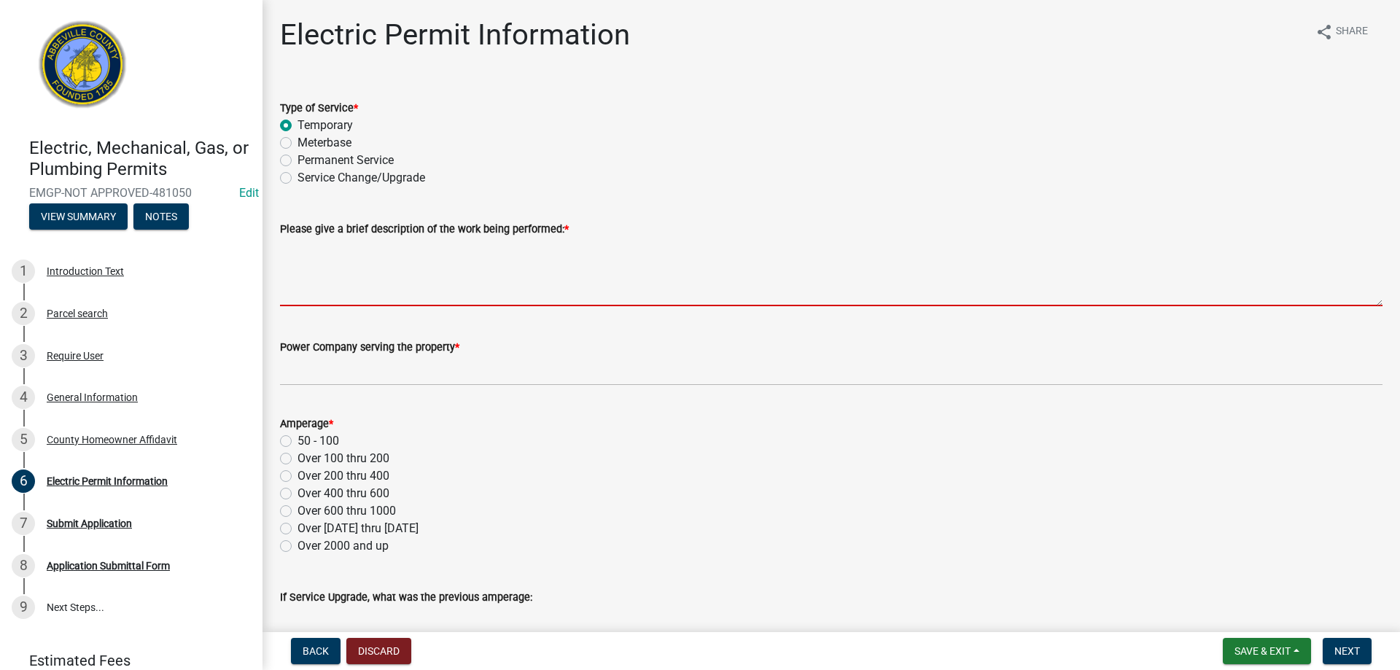
click at [328, 258] on textarea "Please give a brief description of the work being performed: *" at bounding box center [831, 272] width 1103 height 69
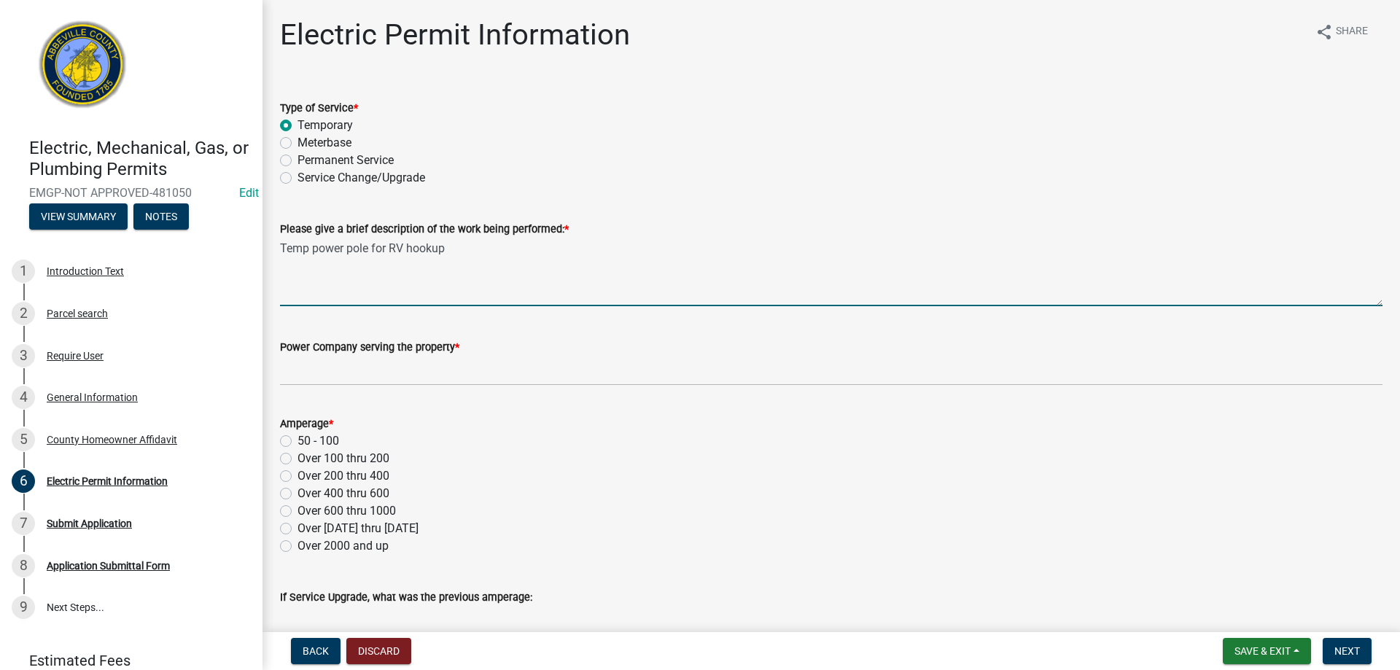
drag, startPoint x: 373, startPoint y: 246, endPoint x: 446, endPoint y: 248, distance: 73.7
click at [446, 248] on textarea "Temp power pole for RV hookup" at bounding box center [831, 272] width 1103 height 69
type textarea "Temp power pole"
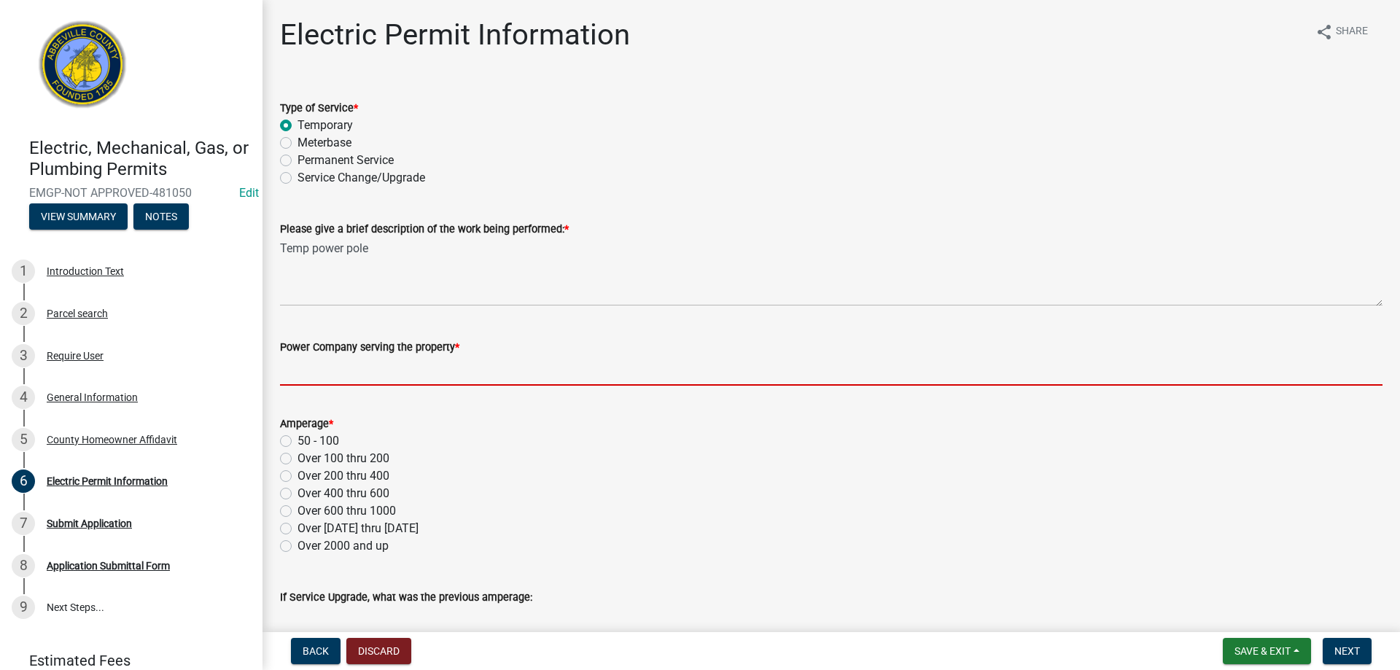
click at [451, 369] on input "Power Company serving the property *" at bounding box center [831, 371] width 1103 height 30
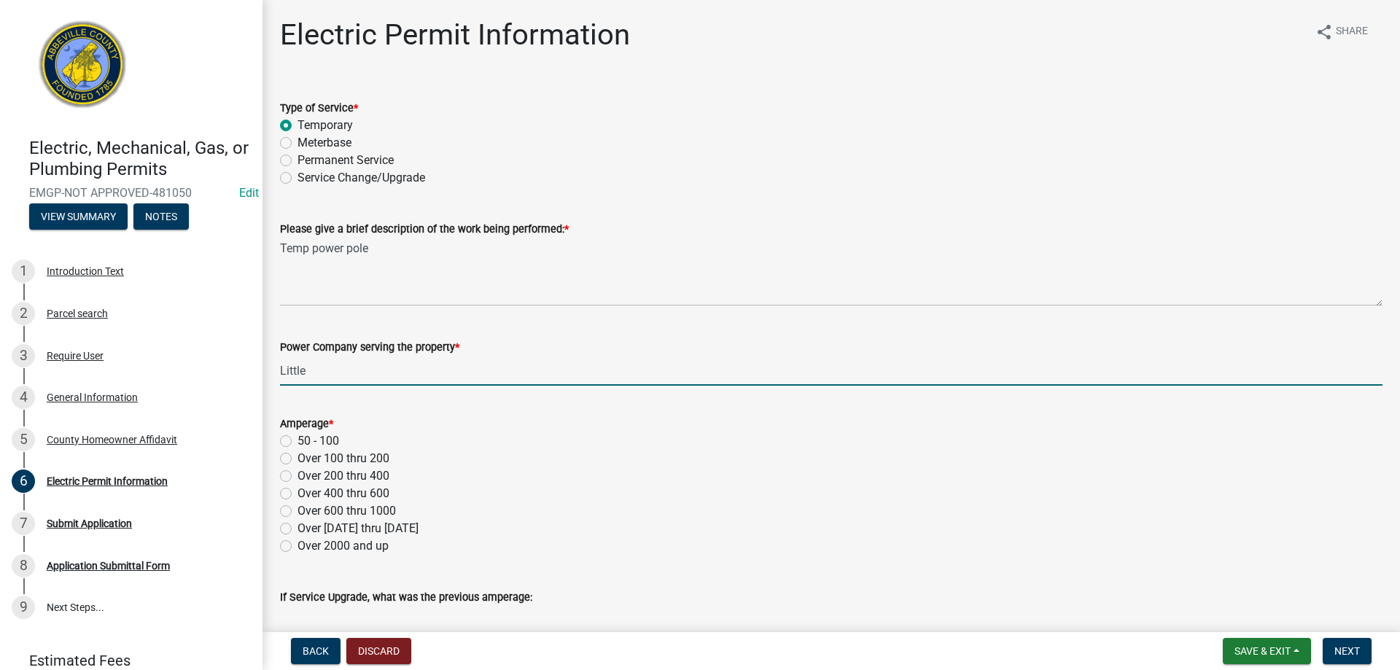
type input "Little River"
click at [298, 462] on label "Over 100 thru 200" at bounding box center [344, 459] width 92 height 18
click at [298, 459] on input "Over 100 thru 200" at bounding box center [302, 454] width 9 height 9
radio input "true"
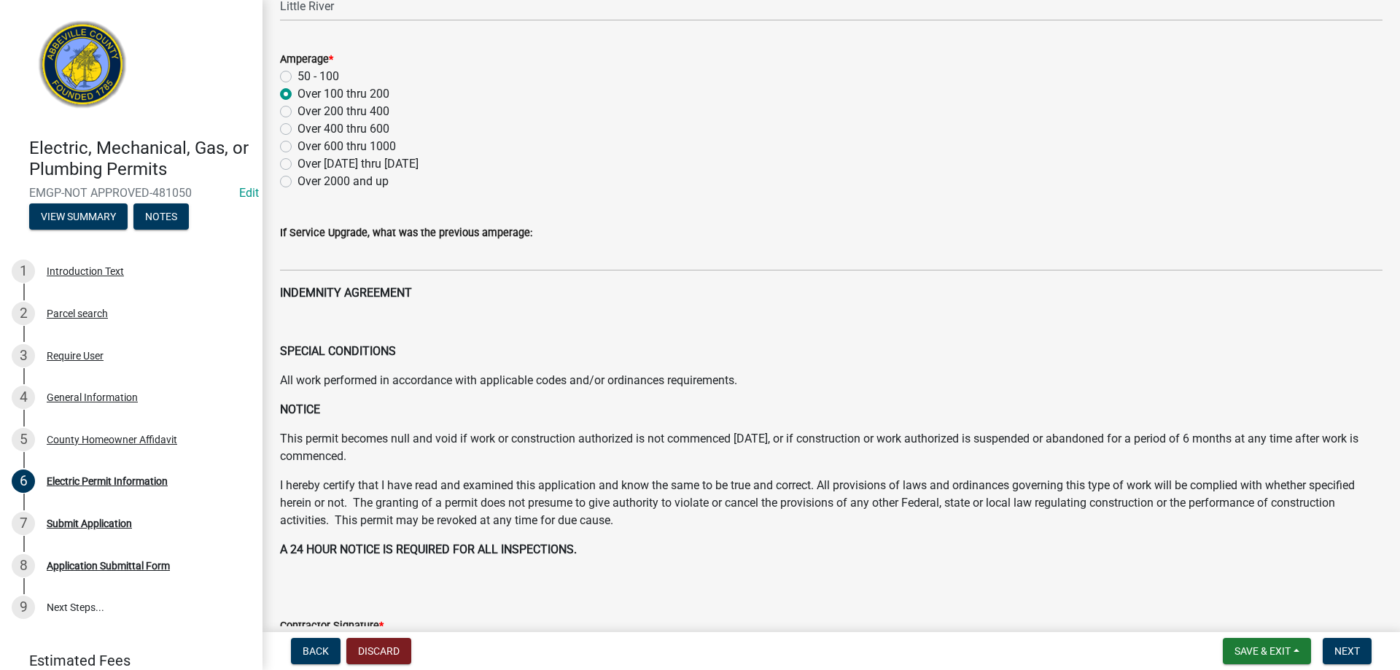
scroll to position [660, 0]
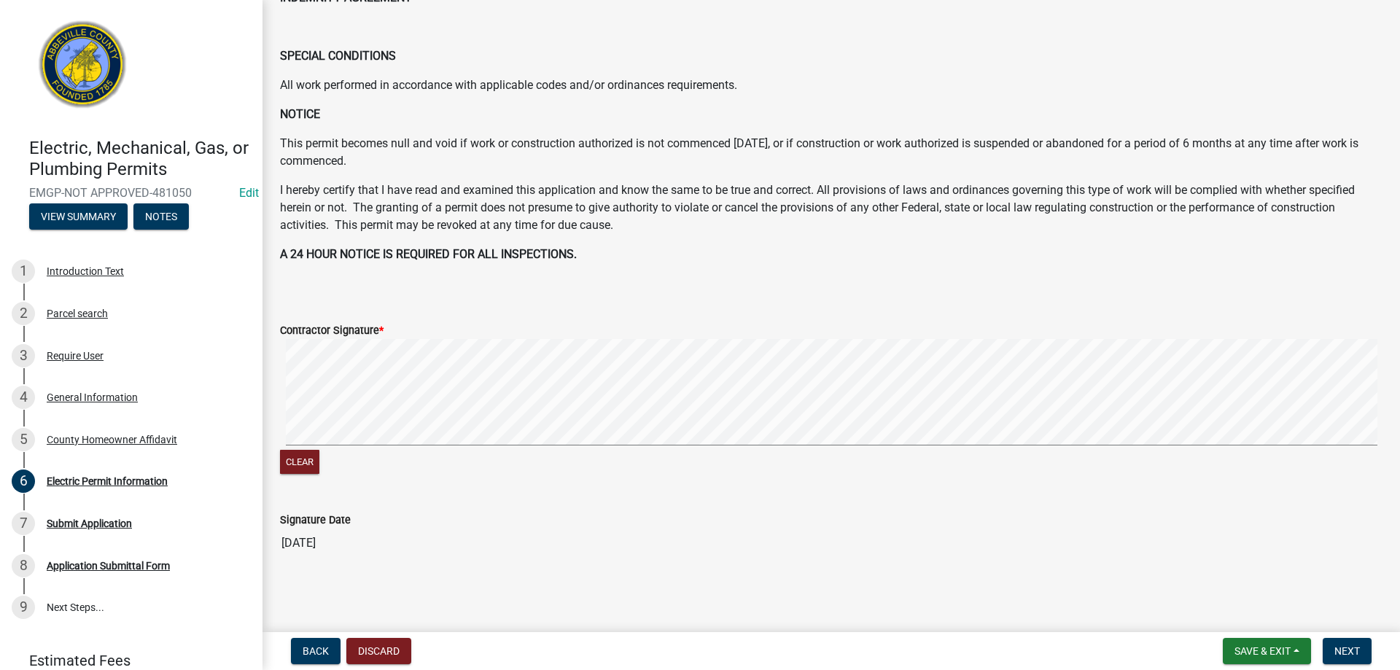
click at [709, 395] on div "Contractor Signature * Clear" at bounding box center [831, 391] width 1124 height 174
click at [1351, 640] on button "Next" at bounding box center [1347, 651] width 49 height 26
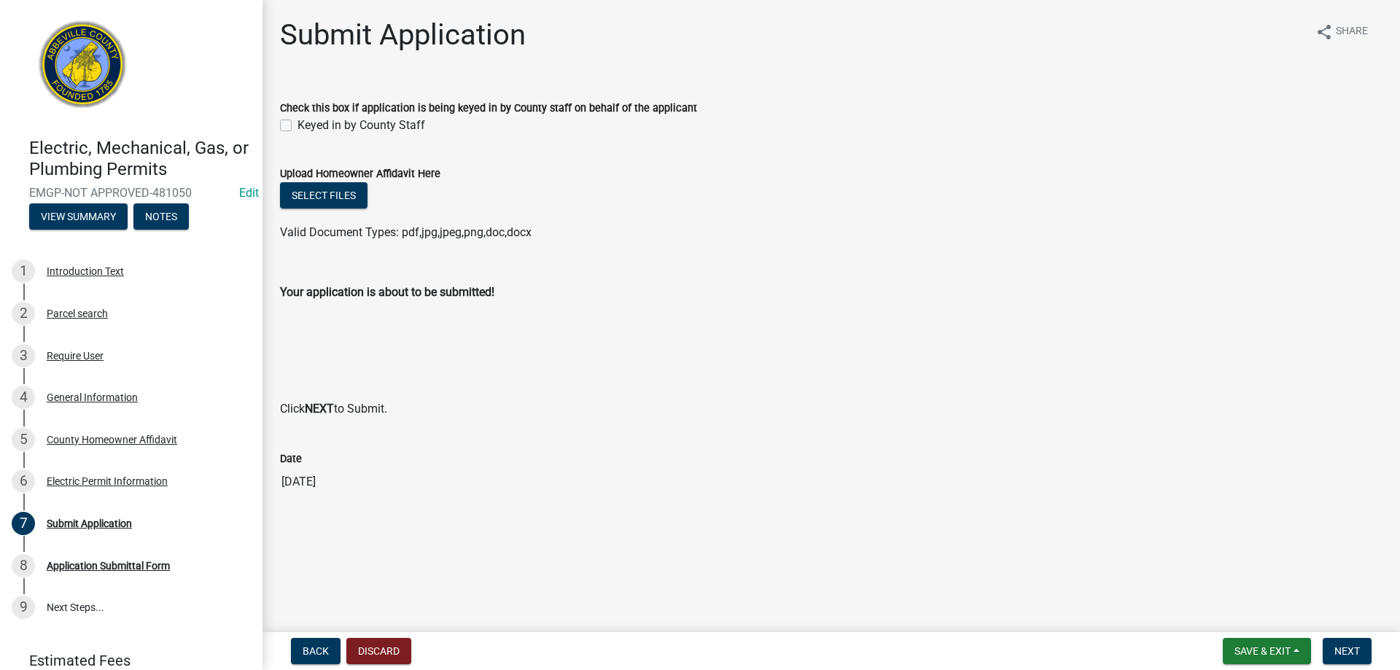
click at [298, 124] on label "Keyed in by County Staff" at bounding box center [362, 126] width 128 height 18
click at [298, 124] on input "Keyed in by County Staff" at bounding box center [302, 121] width 9 height 9
checkbox input "true"
click at [1364, 657] on button "Next" at bounding box center [1347, 651] width 49 height 26
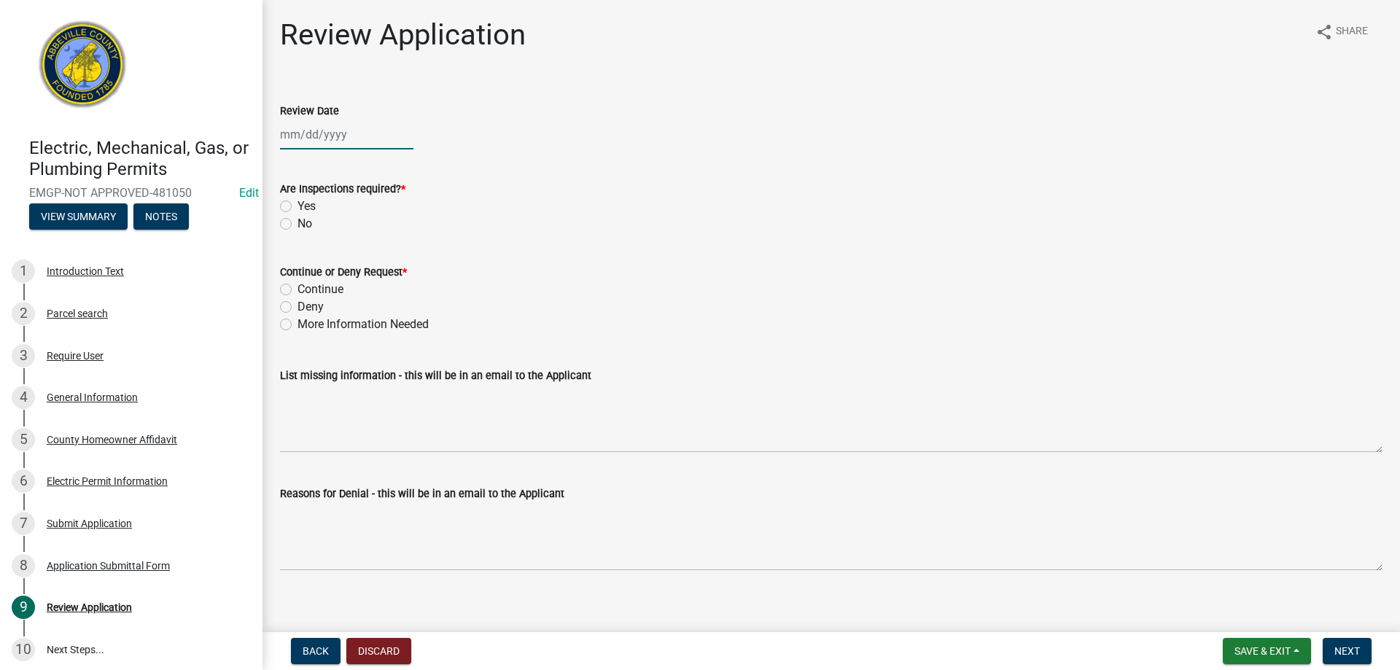
click at [329, 139] on div at bounding box center [346, 135] width 133 height 30
select select "9"
select select "2025"
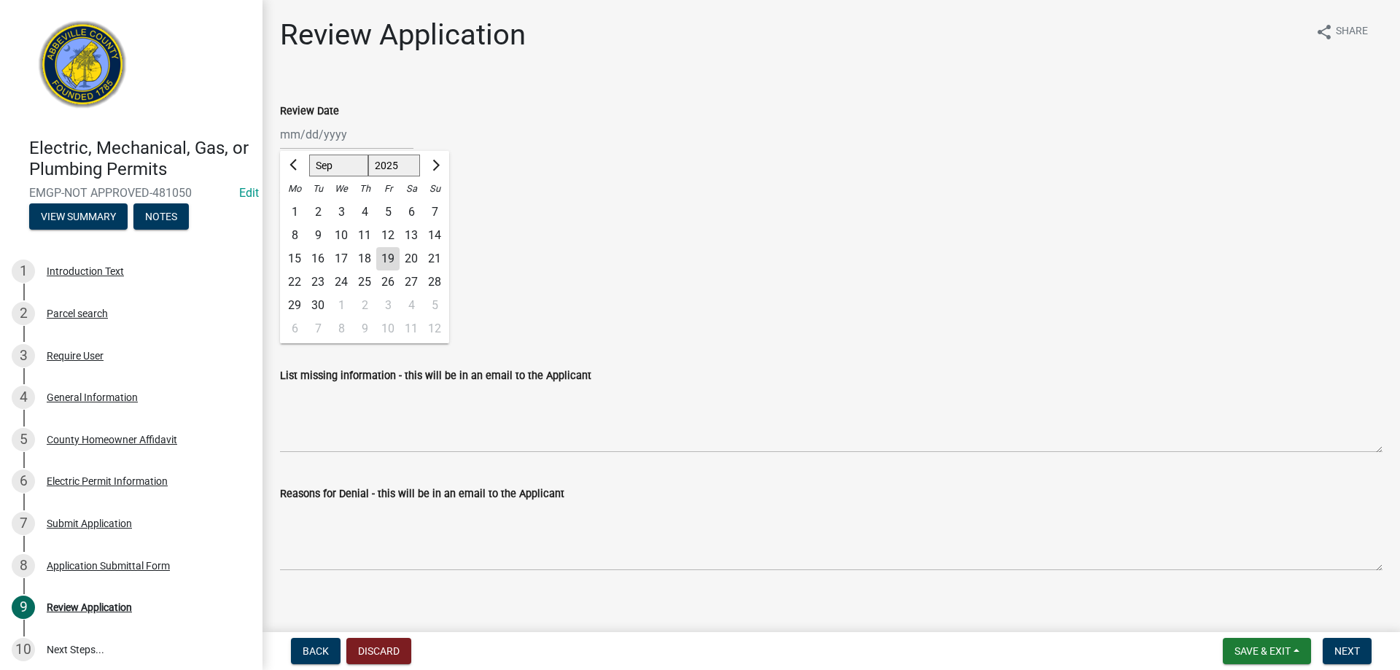
click at [386, 253] on div "19" at bounding box center [387, 258] width 23 height 23
type input "[DATE]"
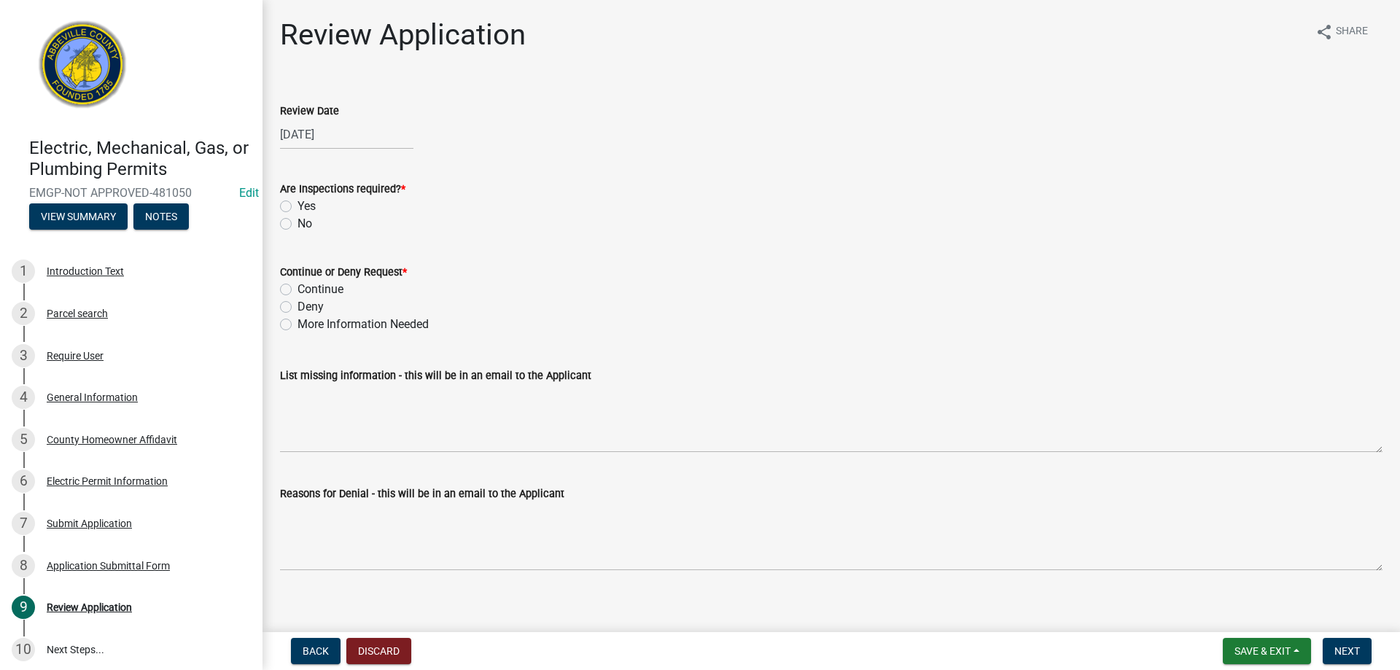
click at [298, 202] on label "Yes" at bounding box center [307, 207] width 18 height 18
click at [298, 202] on input "Yes" at bounding box center [302, 202] width 9 height 9
radio input "true"
click at [298, 287] on label "Continue" at bounding box center [321, 290] width 46 height 18
click at [298, 287] on input "Continue" at bounding box center [302, 285] width 9 height 9
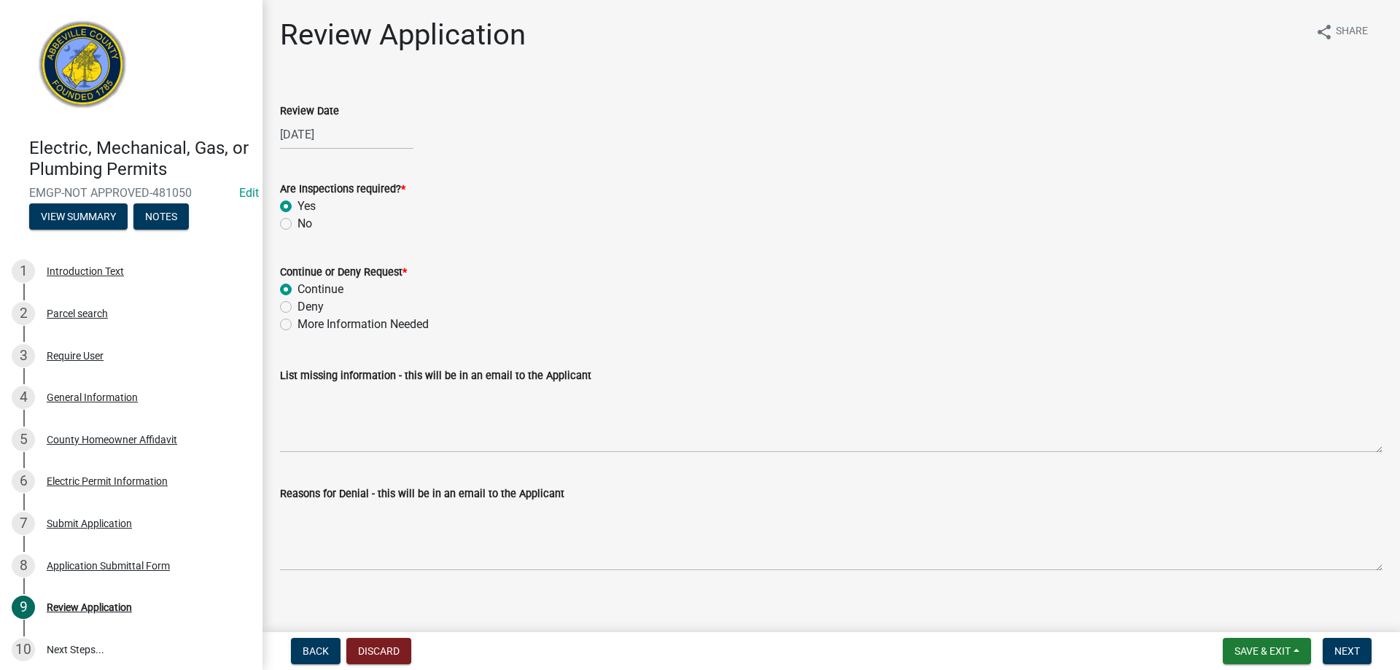
radio input "true"
click at [1343, 657] on span "Next" at bounding box center [1347, 651] width 26 height 12
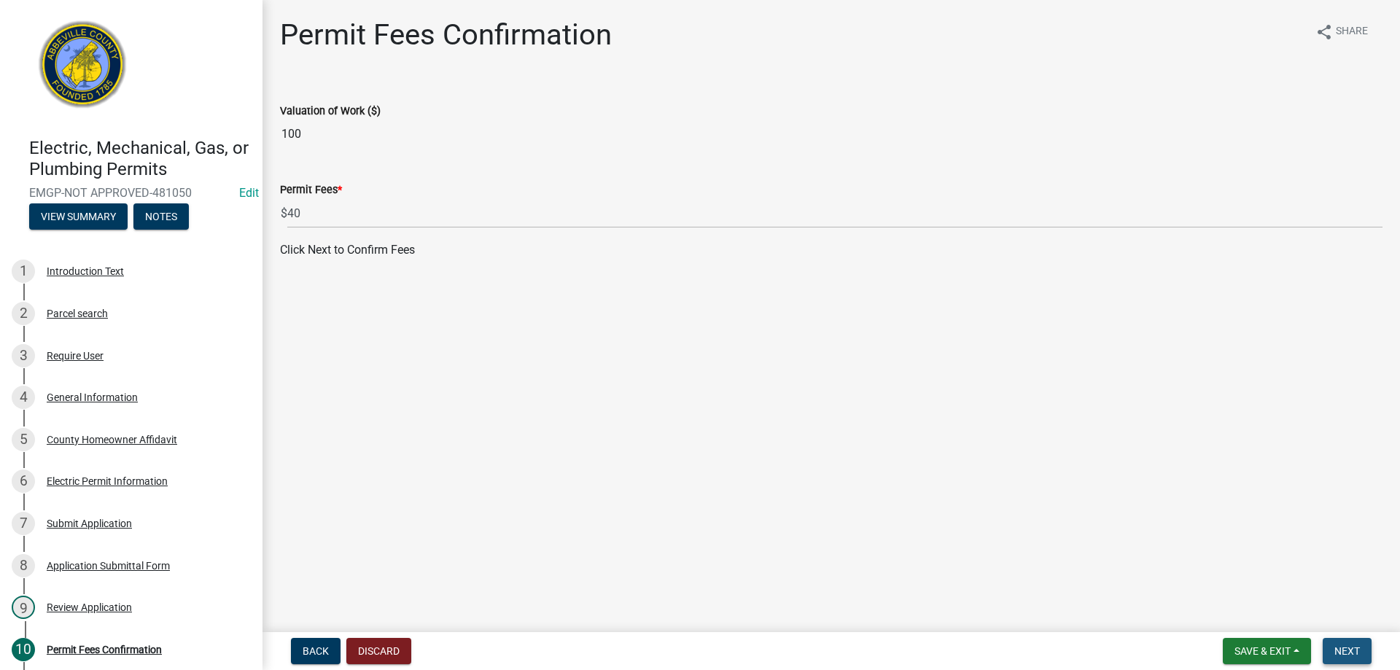
click at [1340, 651] on span "Next" at bounding box center [1347, 651] width 26 height 12
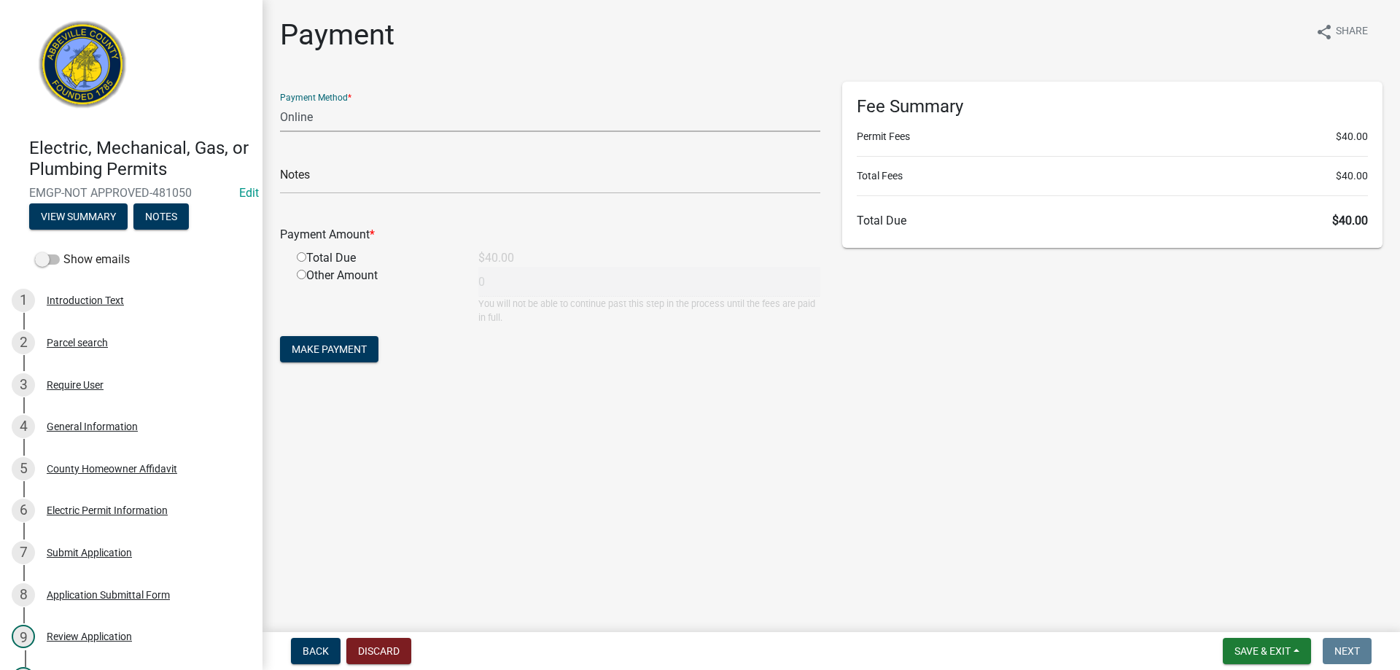
click at [326, 122] on select "Credit Card POS Check Cash Online" at bounding box center [550, 117] width 540 height 30
select select "2: 1"
click at [280, 102] on select "Credit Card POS Check Cash Online" at bounding box center [550, 117] width 540 height 30
click at [296, 254] on div "Total Due" at bounding box center [377, 258] width 182 height 18
click at [300, 257] on input "radio" at bounding box center [301, 256] width 9 height 9
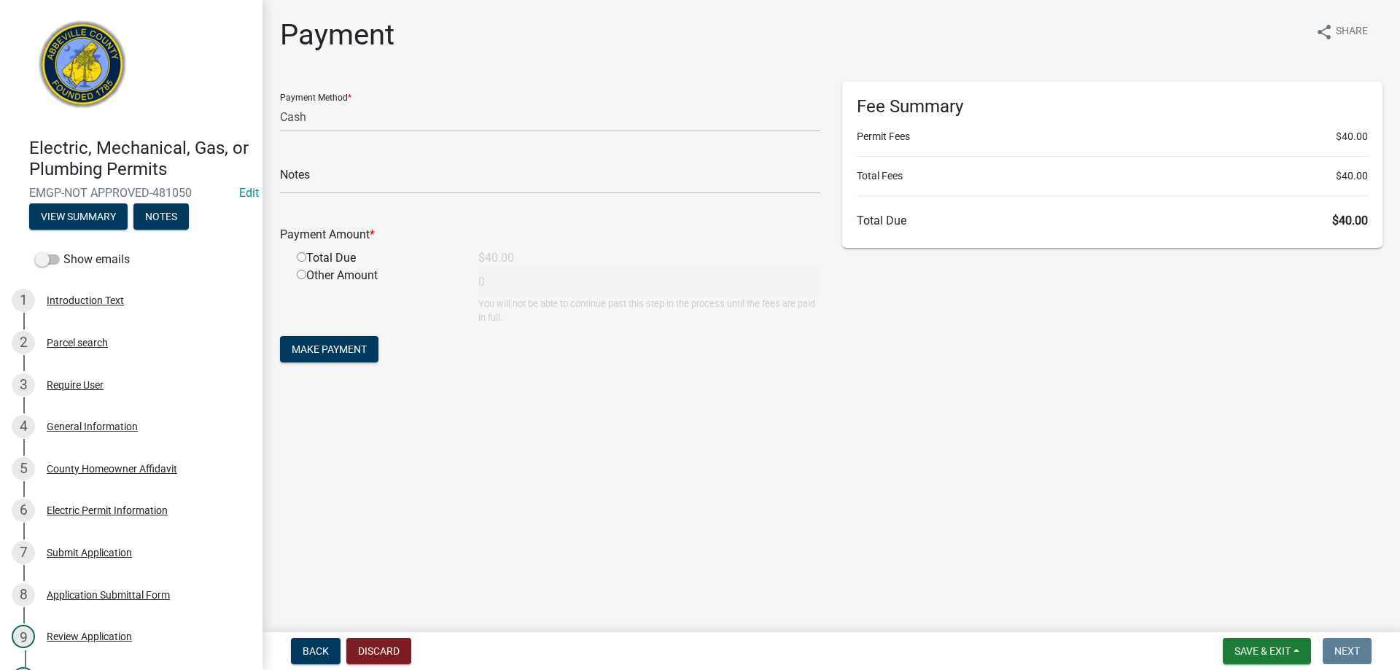
radio input "true"
type input "40"
click at [335, 343] on span "Make Payment" at bounding box center [329, 349] width 75 height 12
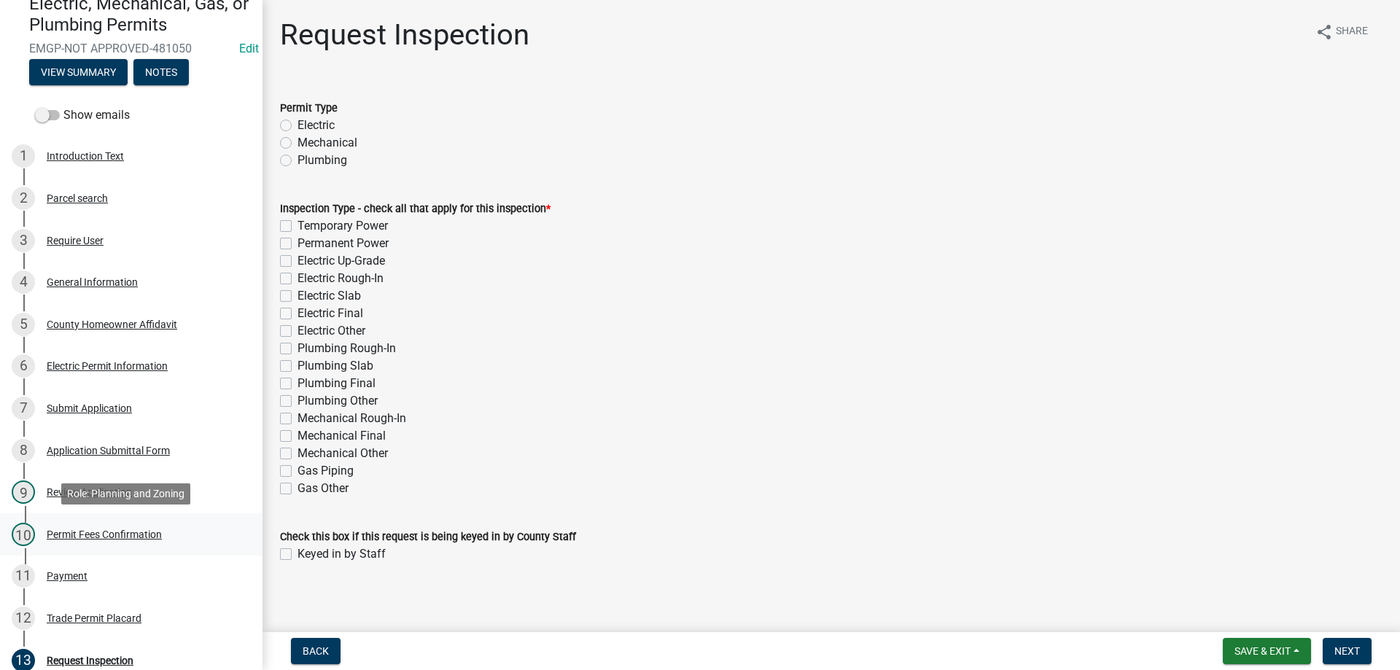
scroll to position [146, 0]
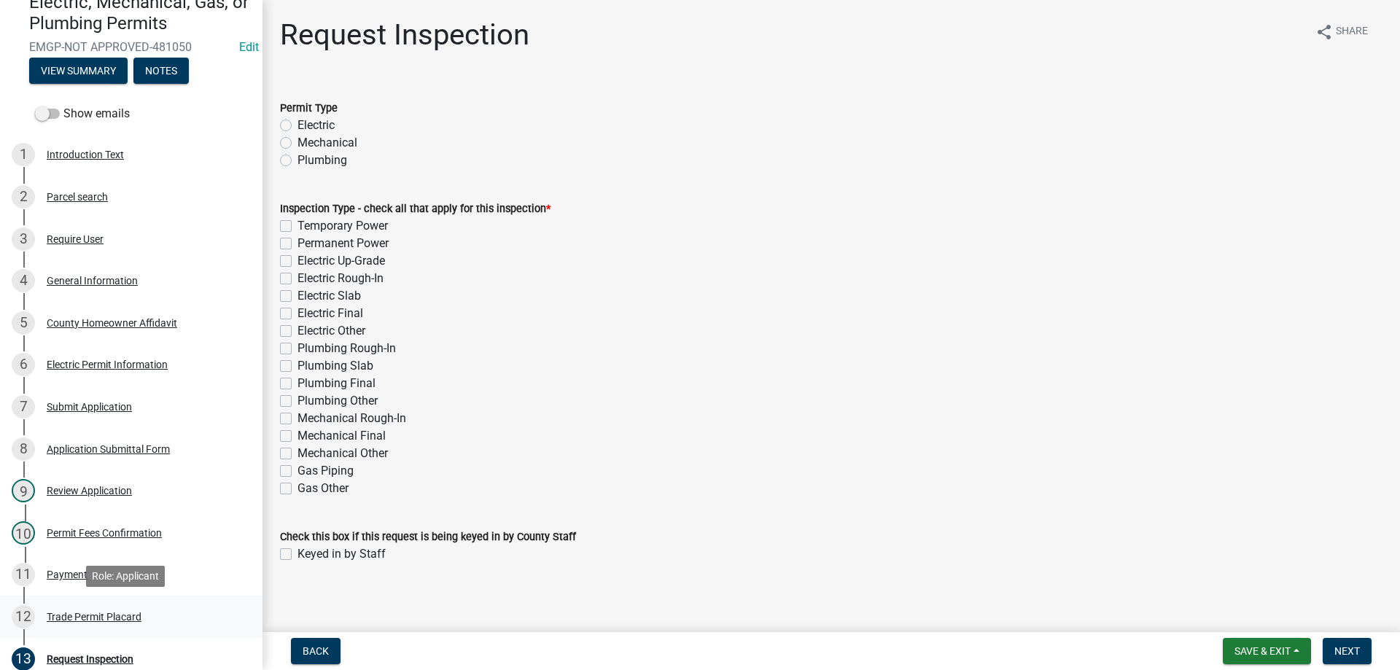
click at [66, 610] on div "12 Trade Permit Placard" at bounding box center [126, 616] width 228 height 23
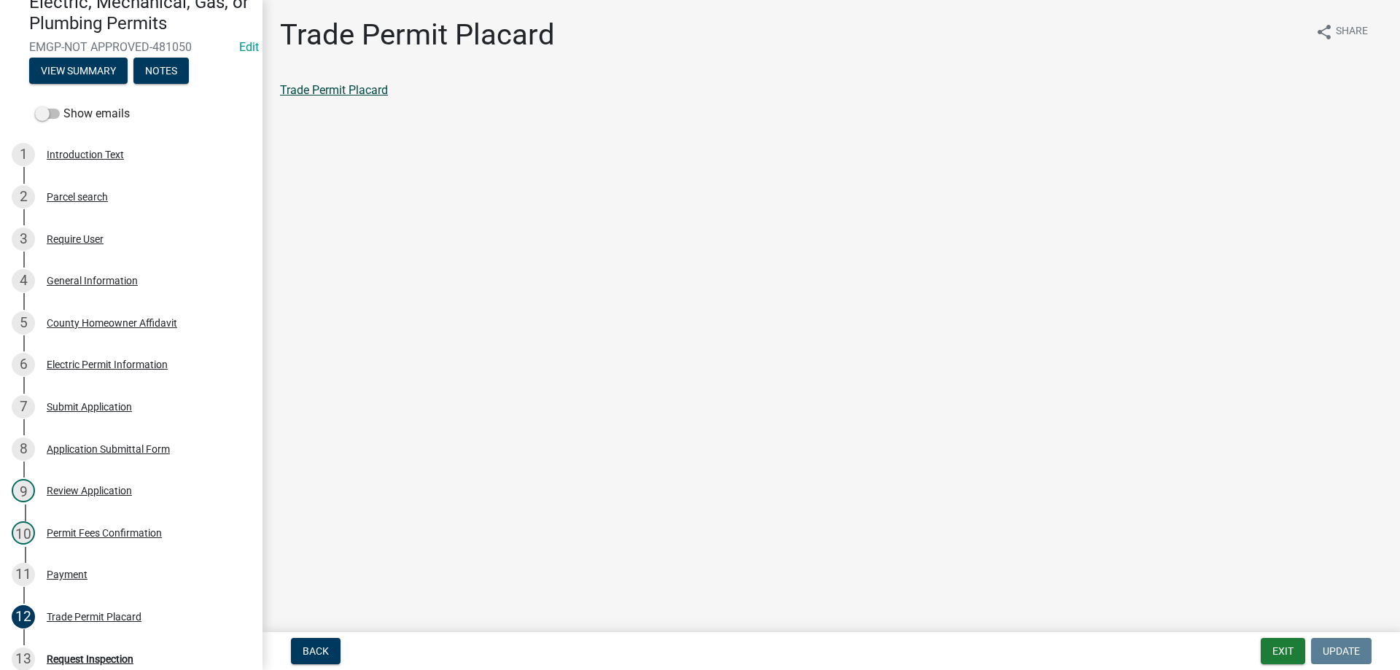
click at [374, 90] on link "Trade Permit Placard" at bounding box center [334, 90] width 108 height 14
click at [80, 572] on div "Payment" at bounding box center [67, 575] width 41 height 10
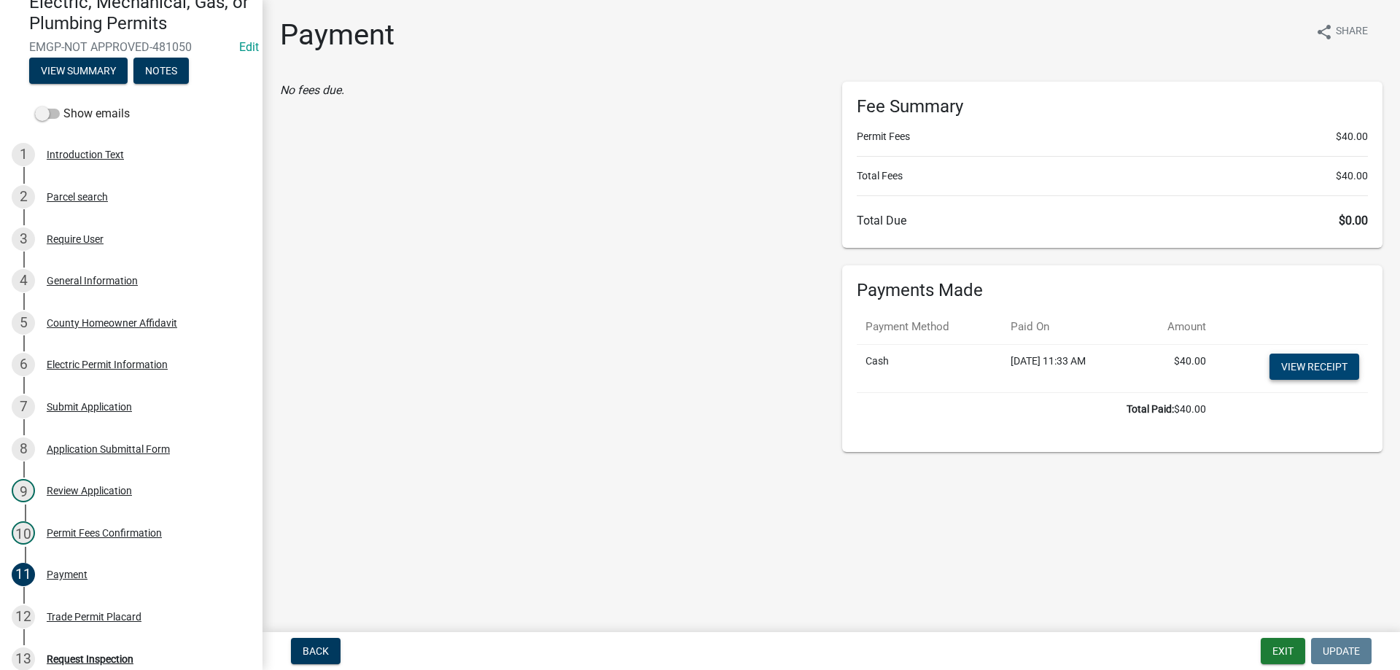
click at [1308, 370] on link "View receipt" at bounding box center [1315, 367] width 90 height 26
click at [79, 615] on div "Trade Permit Placard" at bounding box center [94, 617] width 95 height 10
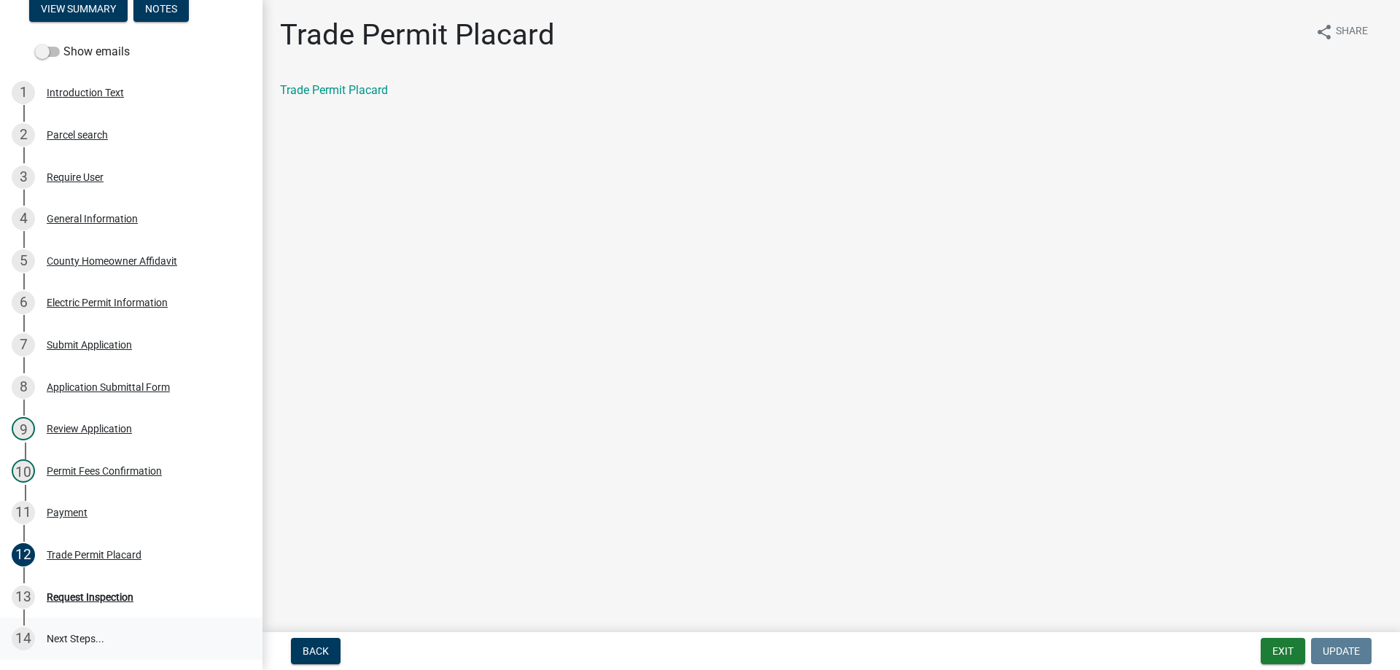
scroll to position [292, 0]
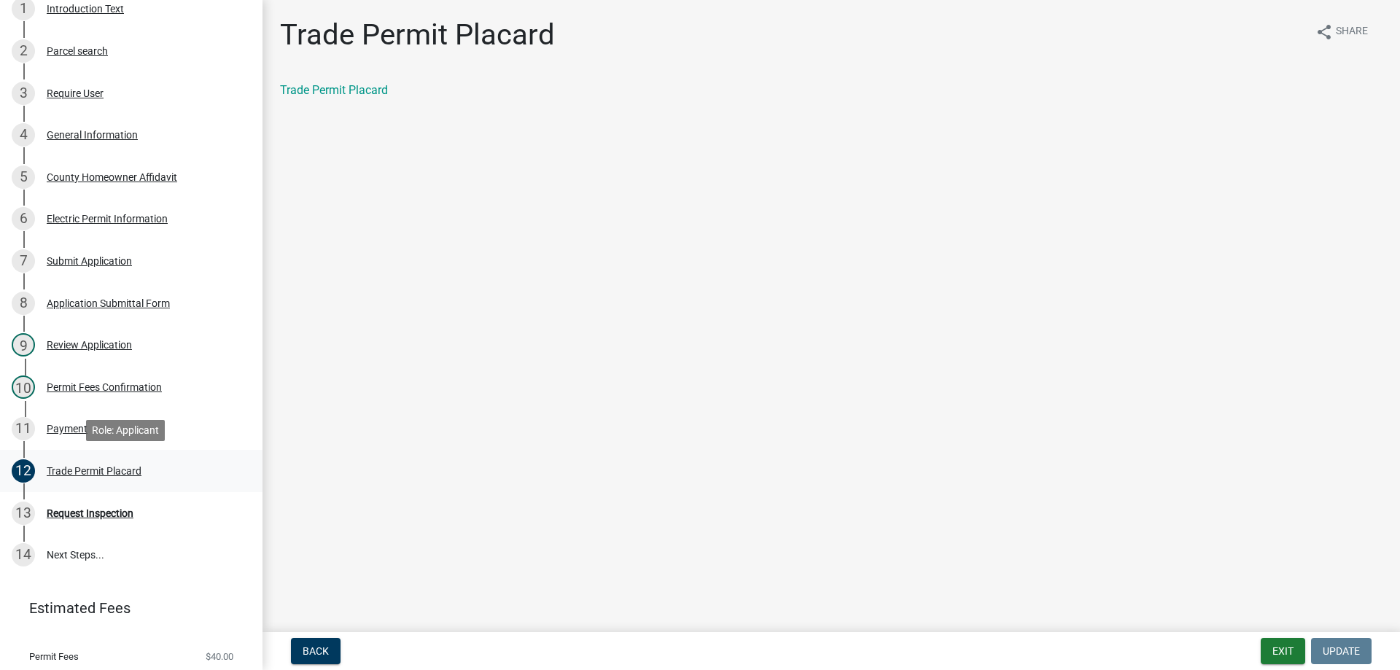
click at [114, 473] on div "Trade Permit Placard" at bounding box center [94, 471] width 95 height 10
click at [1282, 639] on button "Exit" at bounding box center [1283, 651] width 44 height 26
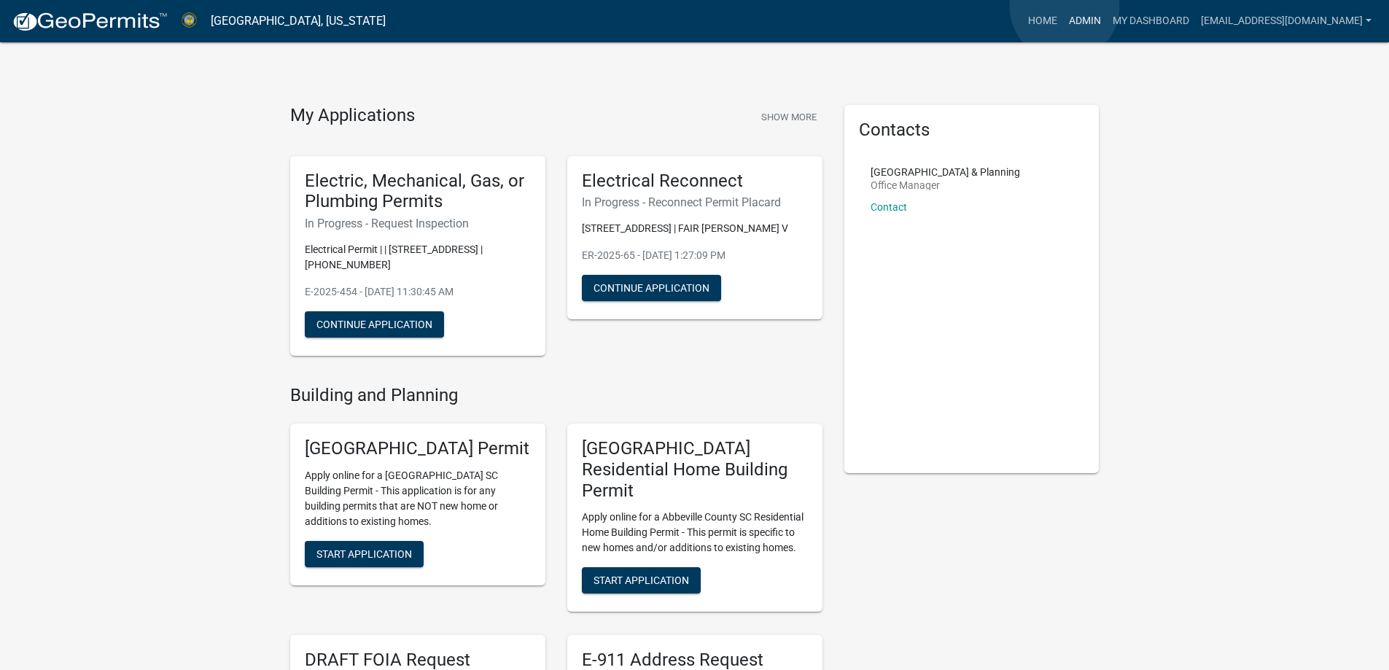
click at [1065, 7] on link "Admin" at bounding box center [1085, 21] width 44 height 28
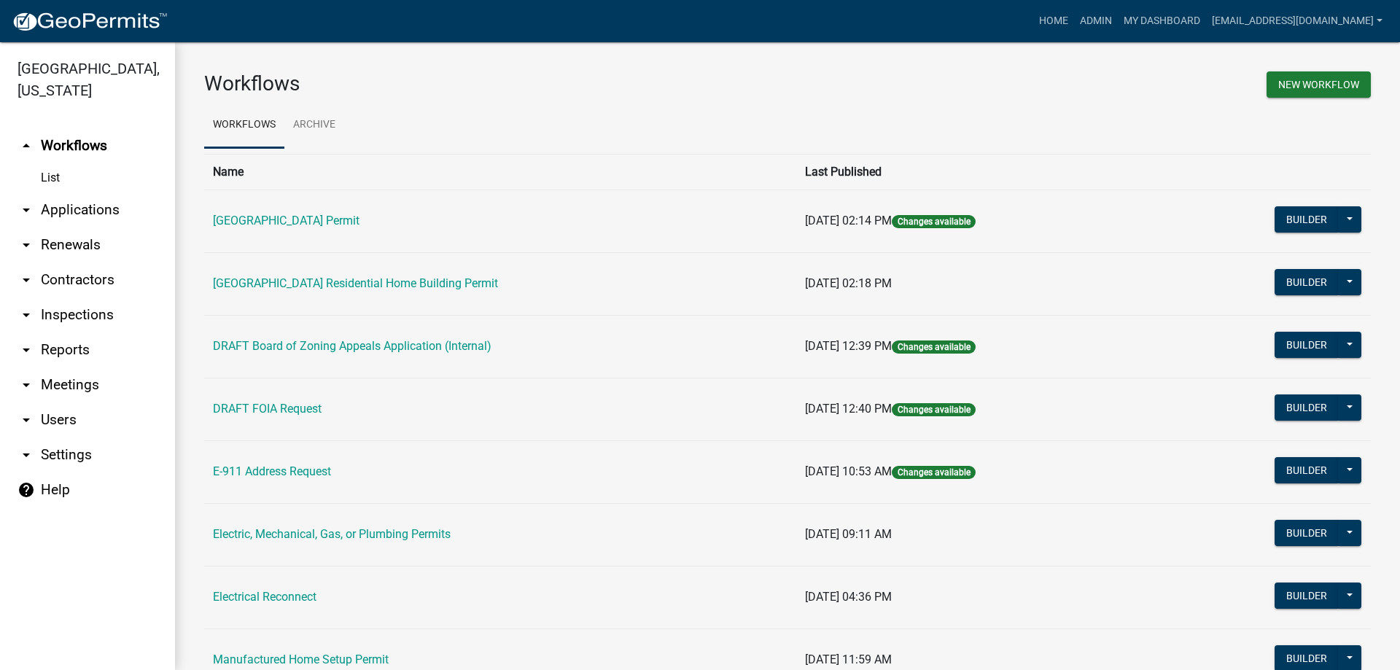
click at [75, 202] on link "arrow_drop_down Applications" at bounding box center [87, 210] width 175 height 35
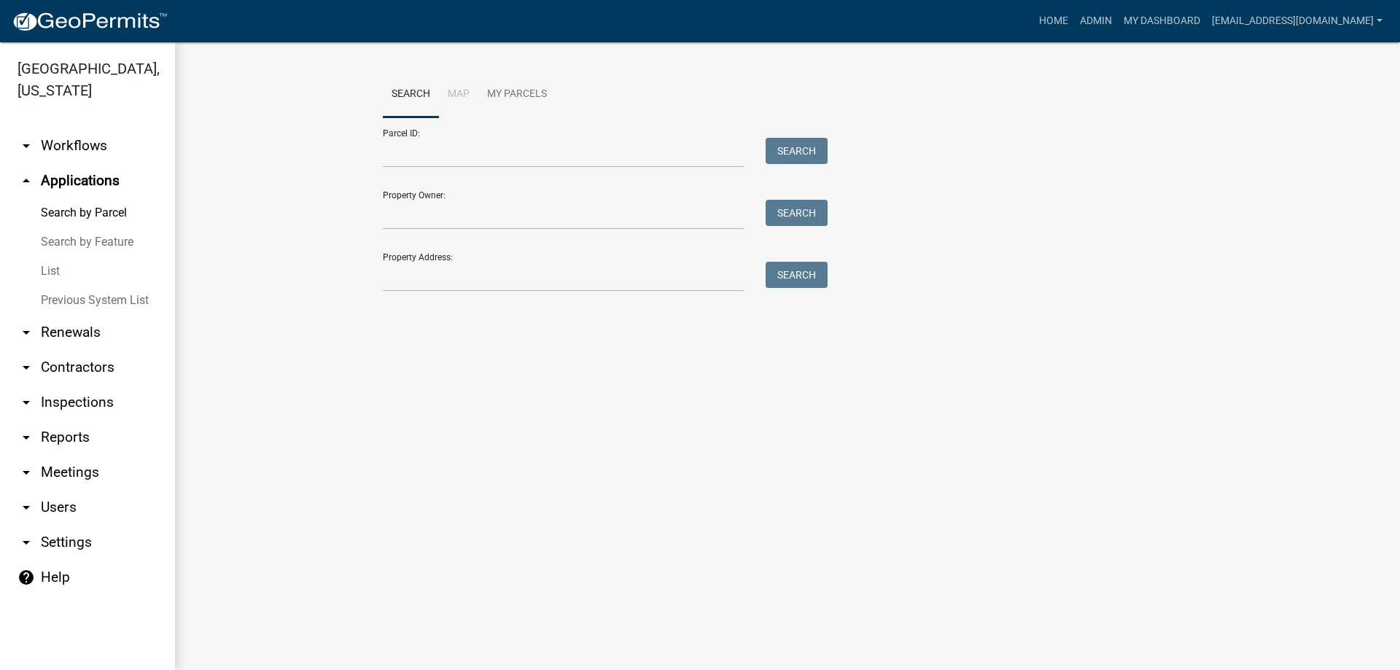
click at [58, 270] on link "List" at bounding box center [87, 271] width 175 height 29
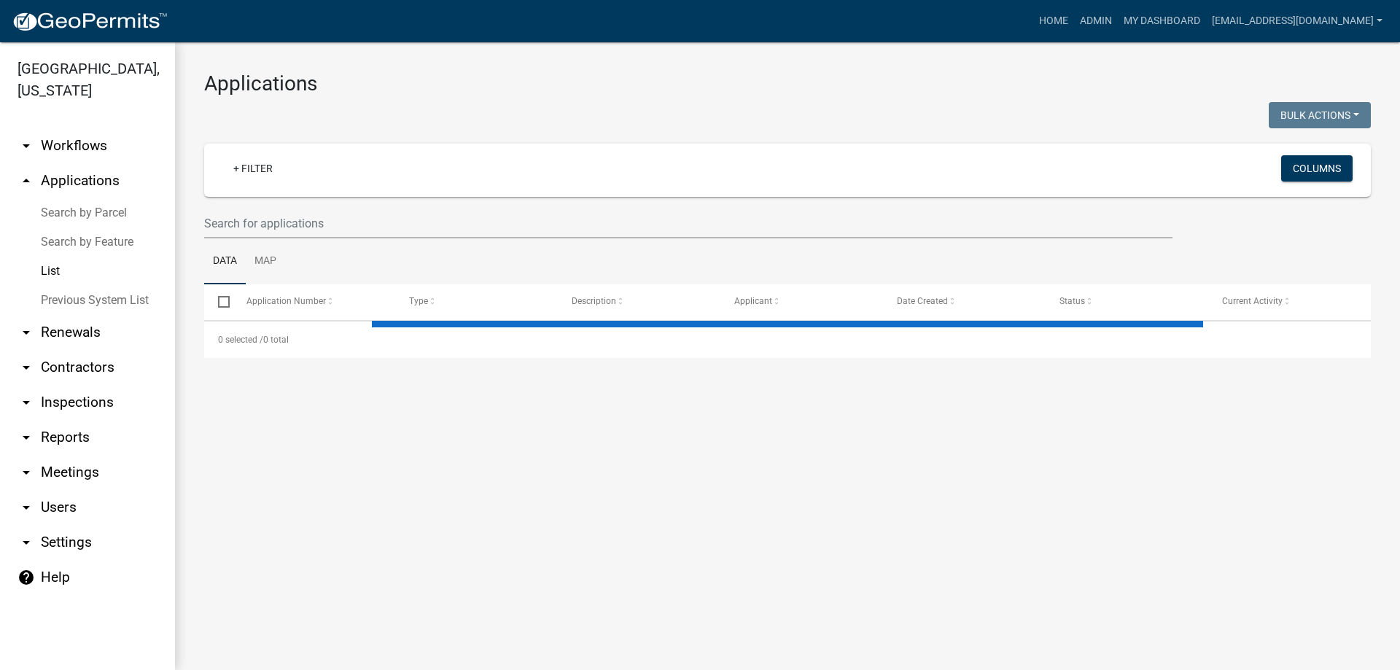
select select "3: 100"
